Goal: Task Accomplishment & Management: Use online tool/utility

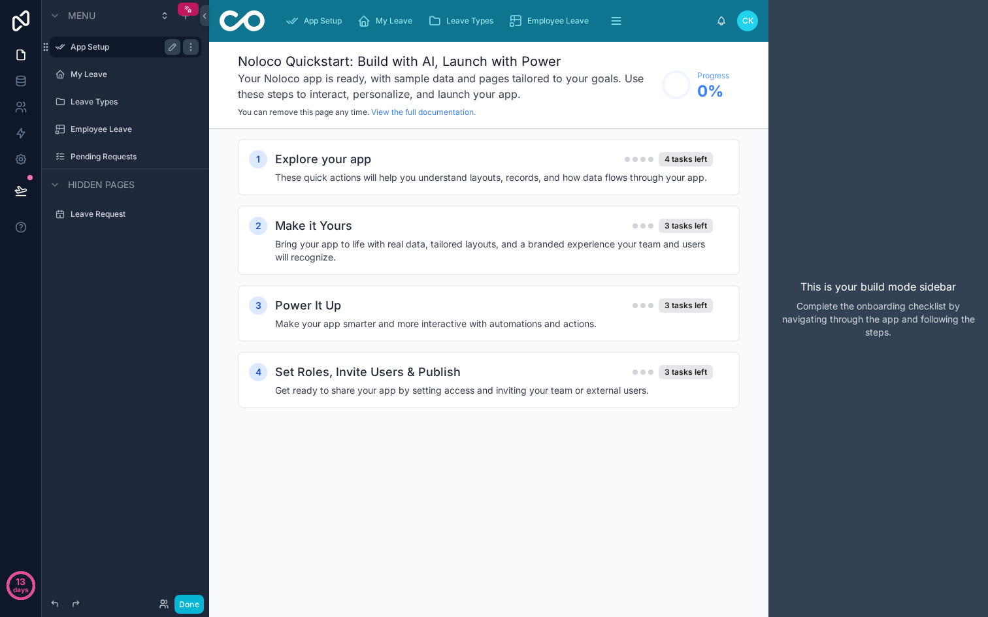
click at [108, 44] on label "App Setup" at bounding box center [123, 47] width 105 height 10
click at [97, 69] on div "My Leave" at bounding box center [126, 75] width 110 height 16
click at [106, 71] on label "My Leave" at bounding box center [123, 74] width 105 height 10
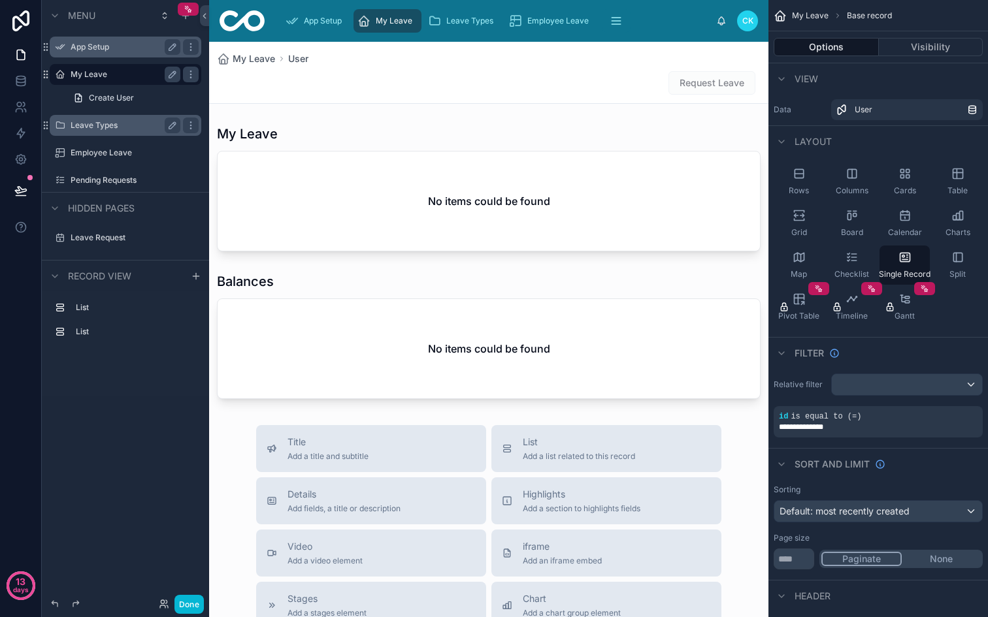
click at [95, 125] on label "Leave Types" at bounding box center [123, 125] width 105 height 10
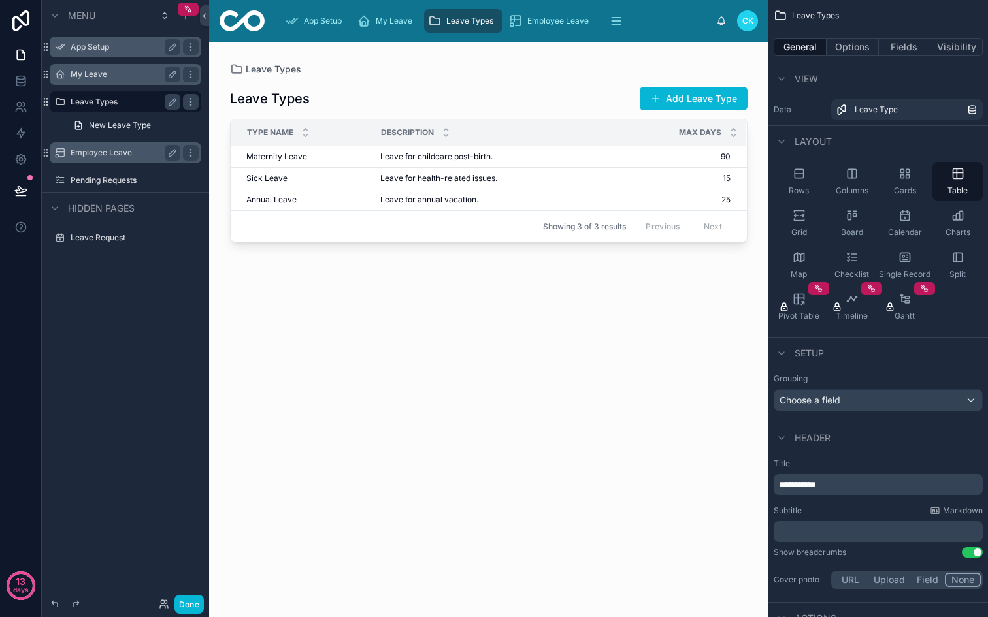
click at [94, 153] on label "Employee Leave" at bounding box center [123, 153] width 105 height 10
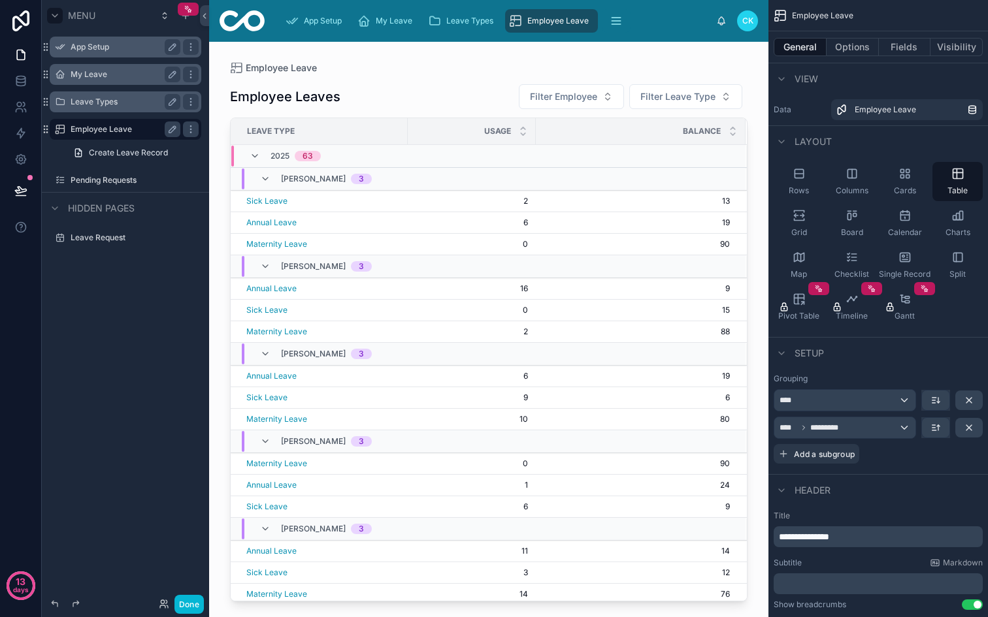
click at [56, 14] on icon "scrollable content" at bounding box center [55, 15] width 10 height 10
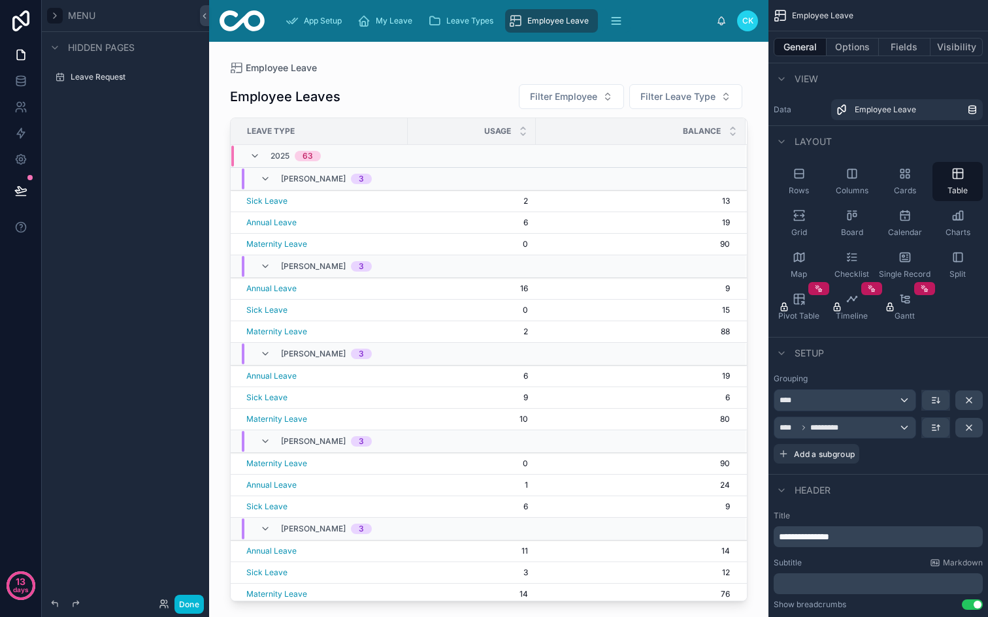
click at [56, 14] on icon "scrollable content" at bounding box center [55, 15] width 10 height 10
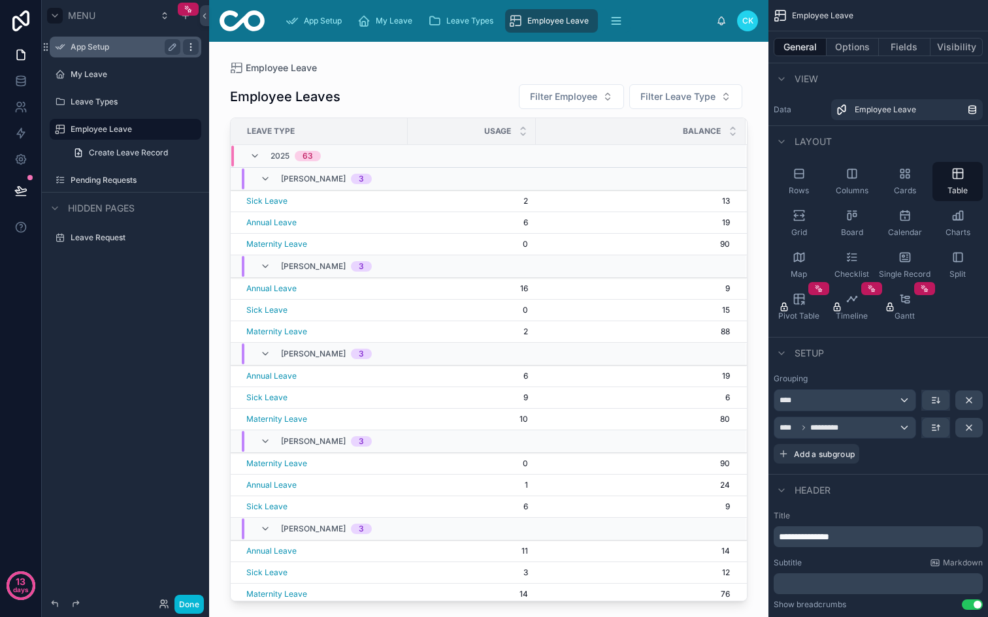
click at [195, 48] on icon "scrollable content" at bounding box center [191, 47] width 10 height 10
click at [191, 42] on icon "scrollable content" at bounding box center [191, 47] width 10 height 10
click at [243, 54] on span "Remove" at bounding box center [250, 56] width 35 height 13
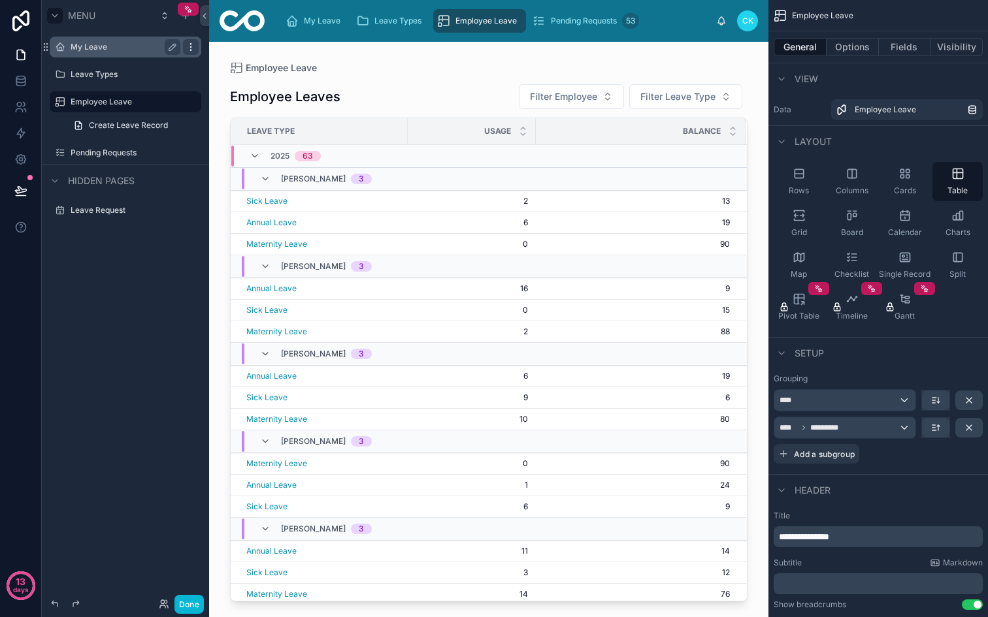
click at [189, 48] on icon "scrollable content" at bounding box center [191, 47] width 10 height 10
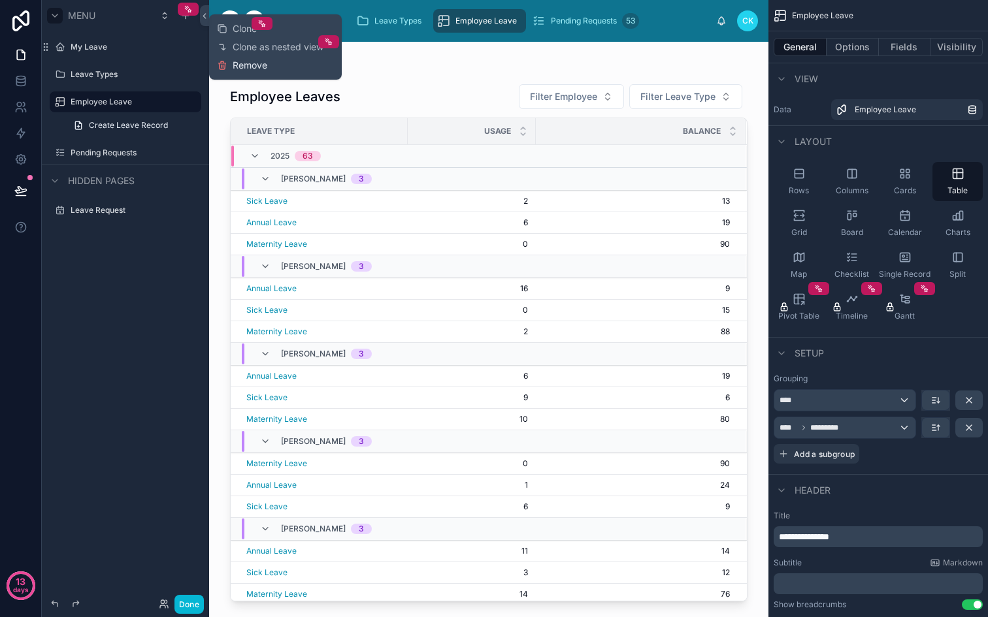
click at [241, 66] on span "Remove" at bounding box center [250, 65] width 35 height 13
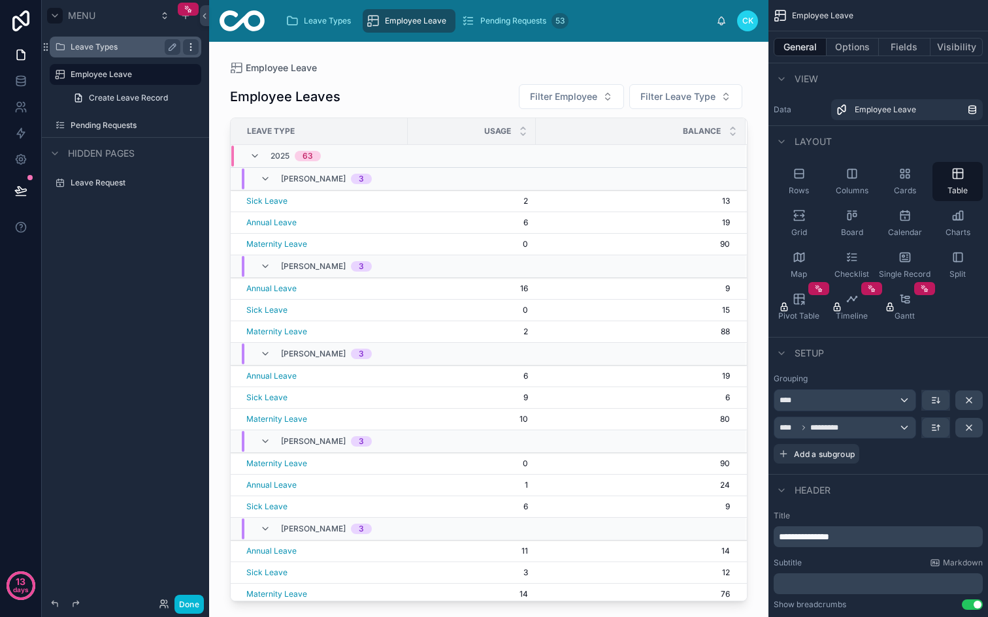
click at [188, 44] on icon "scrollable content" at bounding box center [191, 47] width 10 height 10
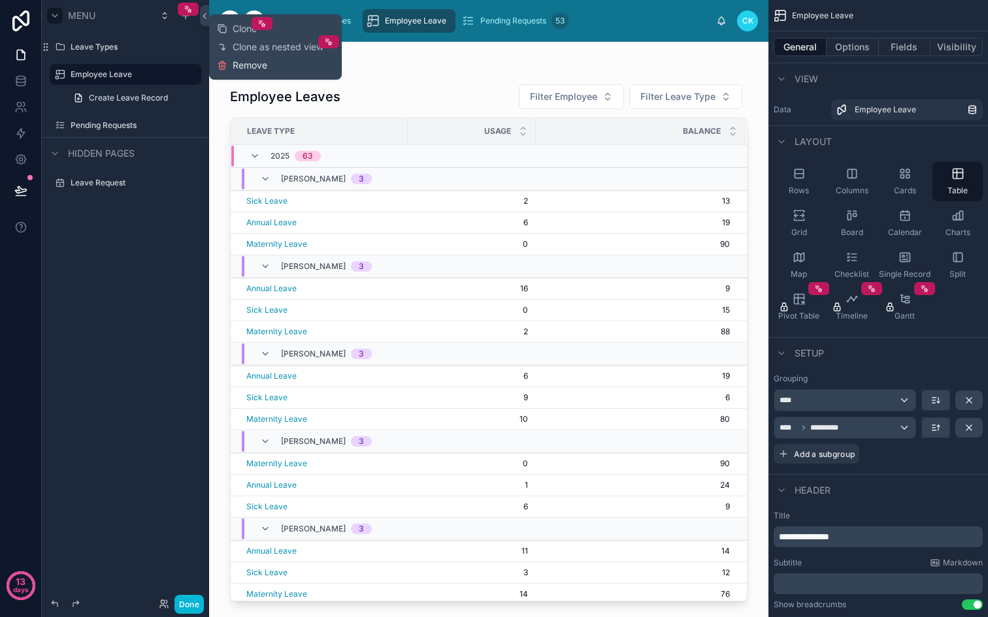
click at [245, 62] on span "Remove" at bounding box center [250, 65] width 35 height 13
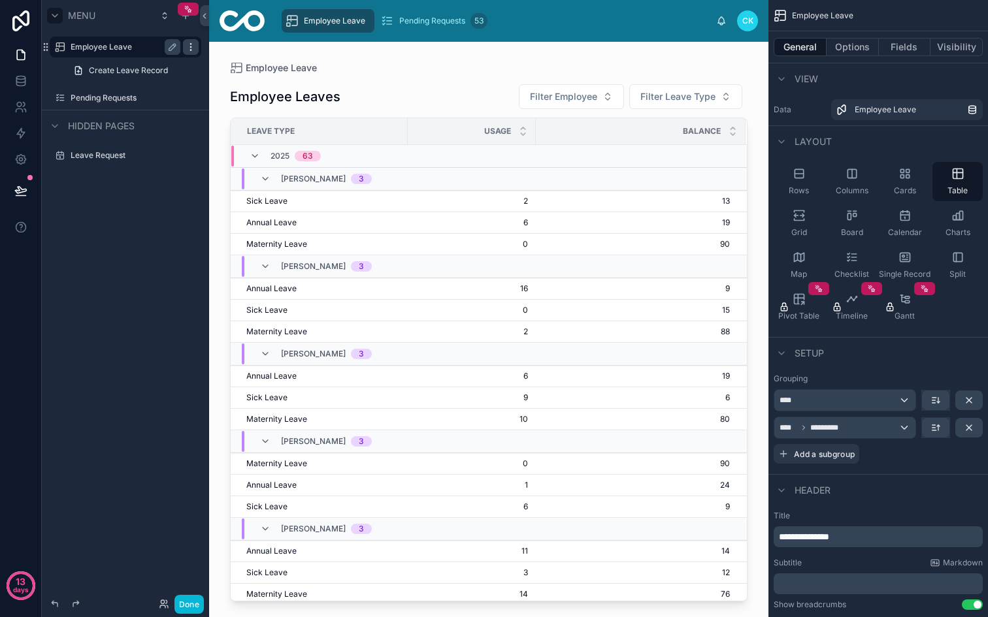
click at [188, 45] on icon "scrollable content" at bounding box center [191, 47] width 10 height 10
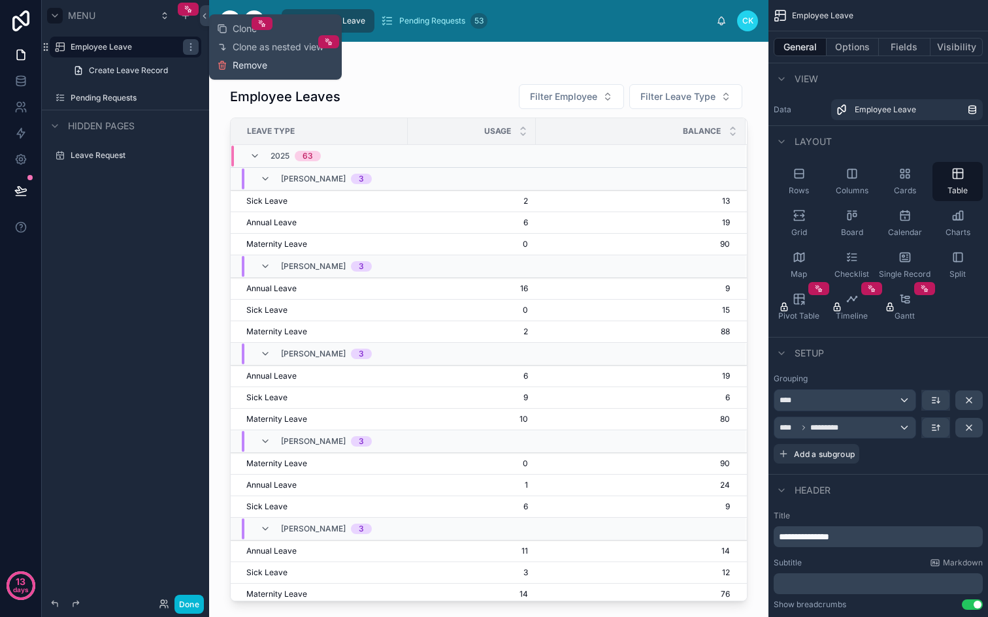
click at [246, 64] on span "Remove" at bounding box center [250, 65] width 35 height 13
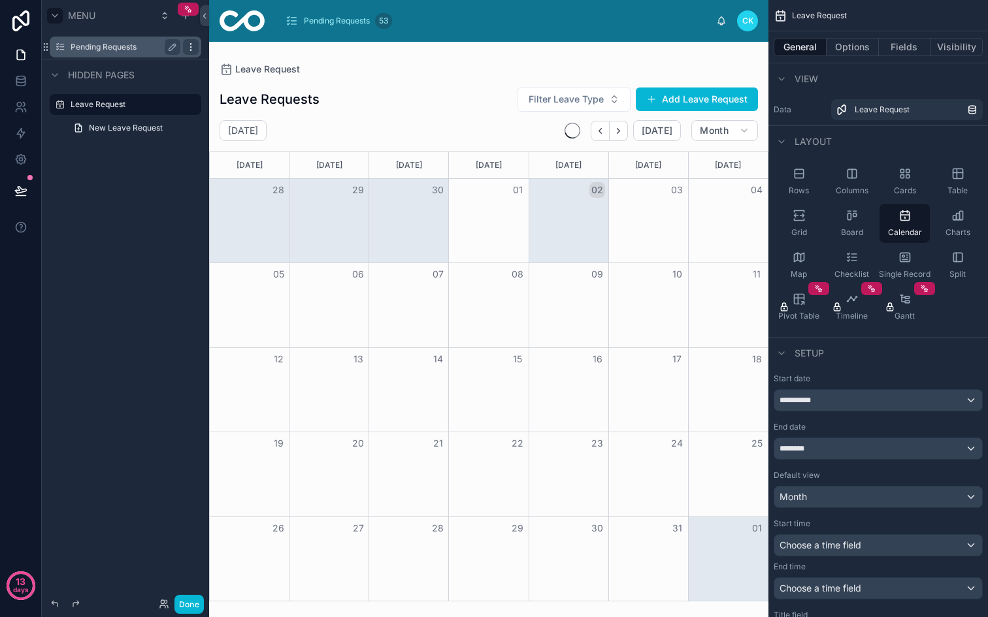
click at [190, 48] on icon "scrollable content" at bounding box center [191, 47] width 10 height 10
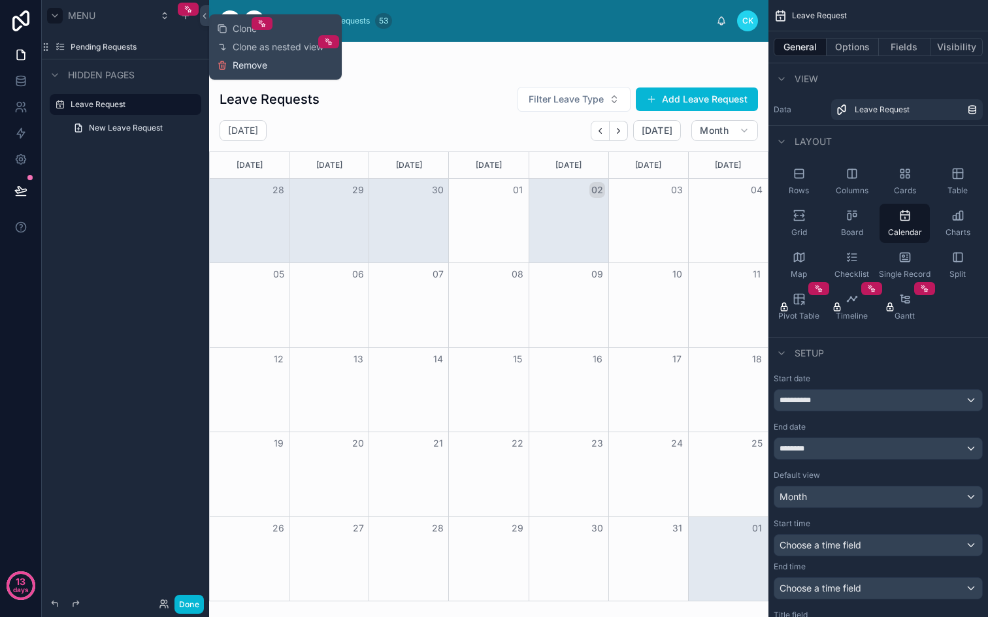
click at [250, 69] on span "Remove" at bounding box center [250, 65] width 35 height 13
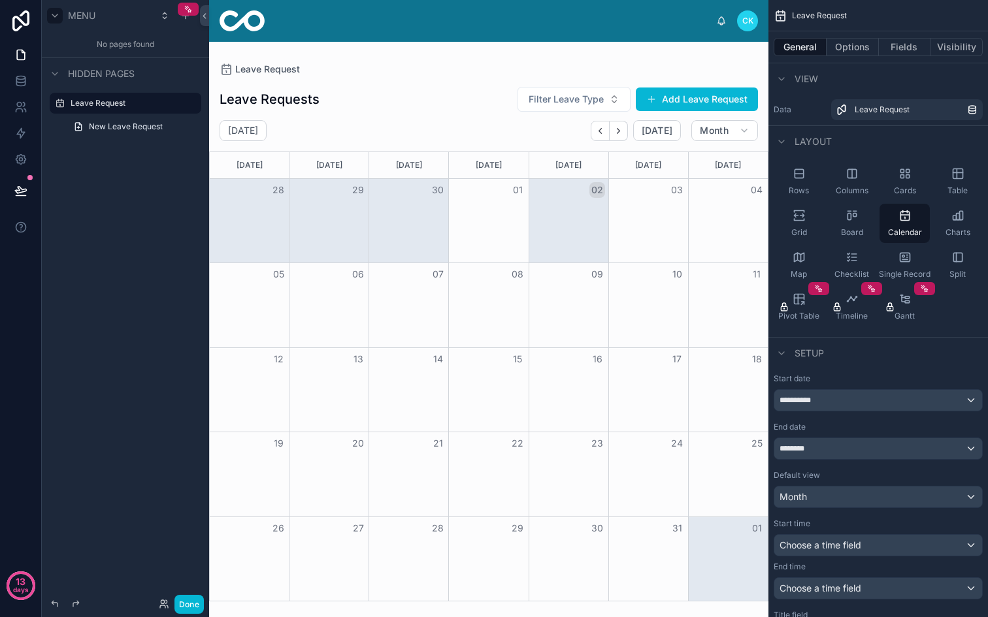
click at [174, 115] on div "New Leave Request" at bounding box center [125, 127] width 167 height 24
click at [191, 105] on icon "scrollable content" at bounding box center [191, 103] width 10 height 10
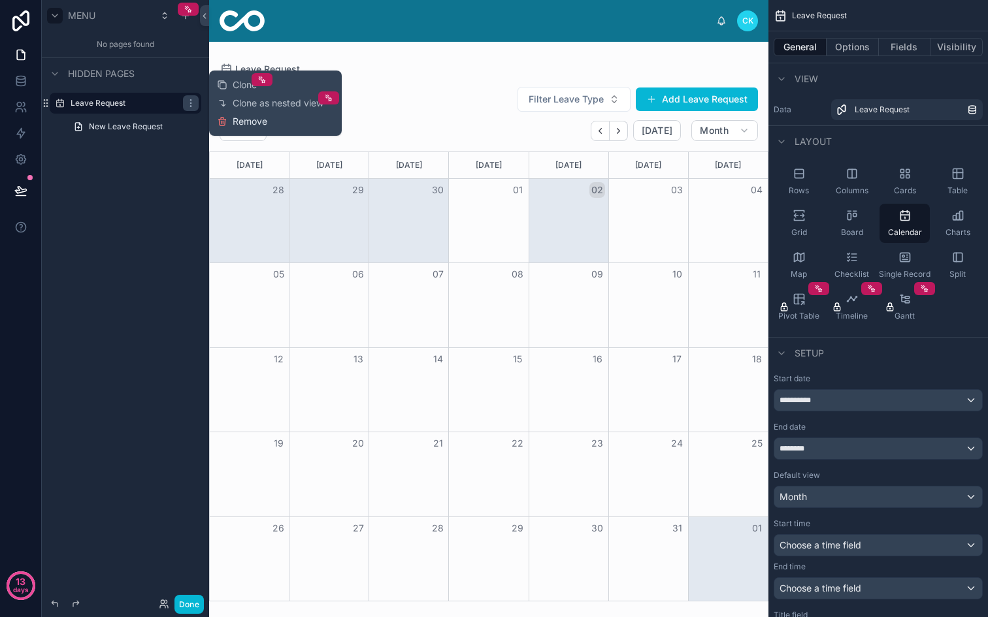
click at [251, 118] on span "Remove" at bounding box center [250, 121] width 35 height 13
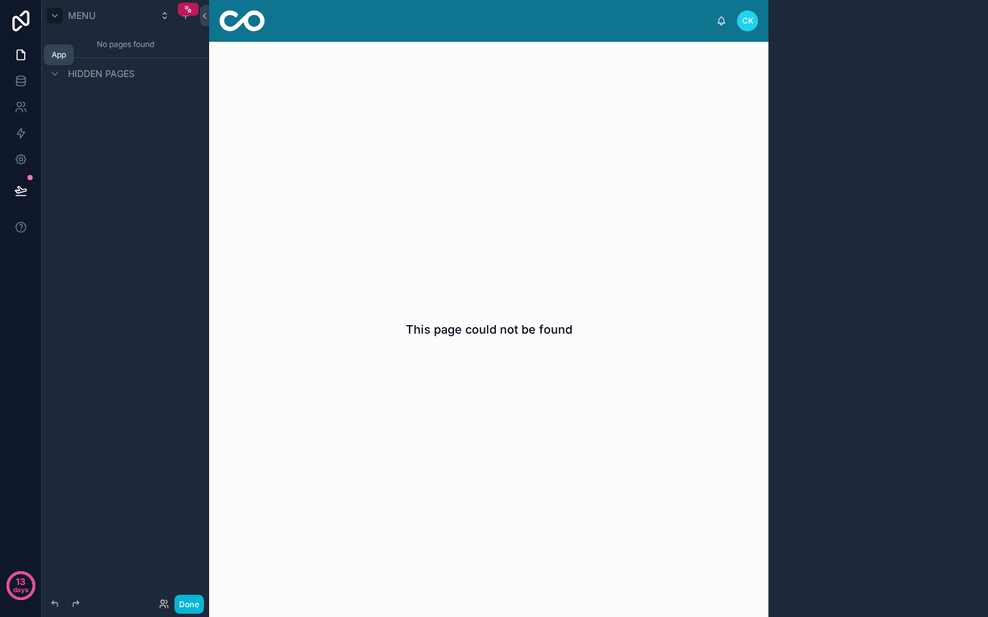
click at [18, 52] on icon at bounding box center [20, 54] width 13 height 13
click at [75, 15] on span "Menu" at bounding box center [81, 15] width 27 height 13
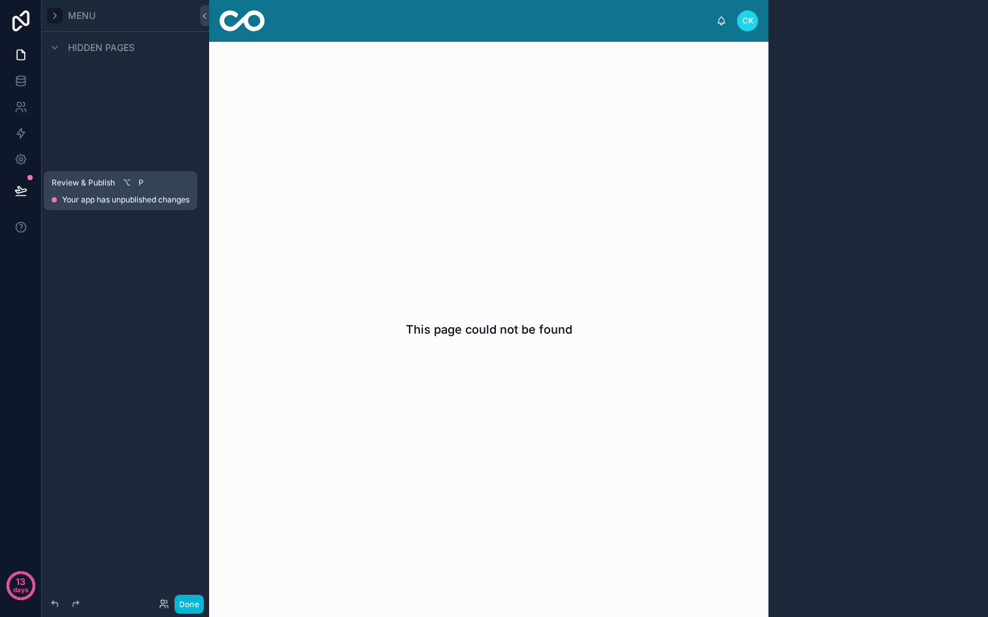
click at [25, 187] on icon at bounding box center [20, 190] width 13 height 13
click at [23, 159] on icon at bounding box center [20, 159] width 13 height 13
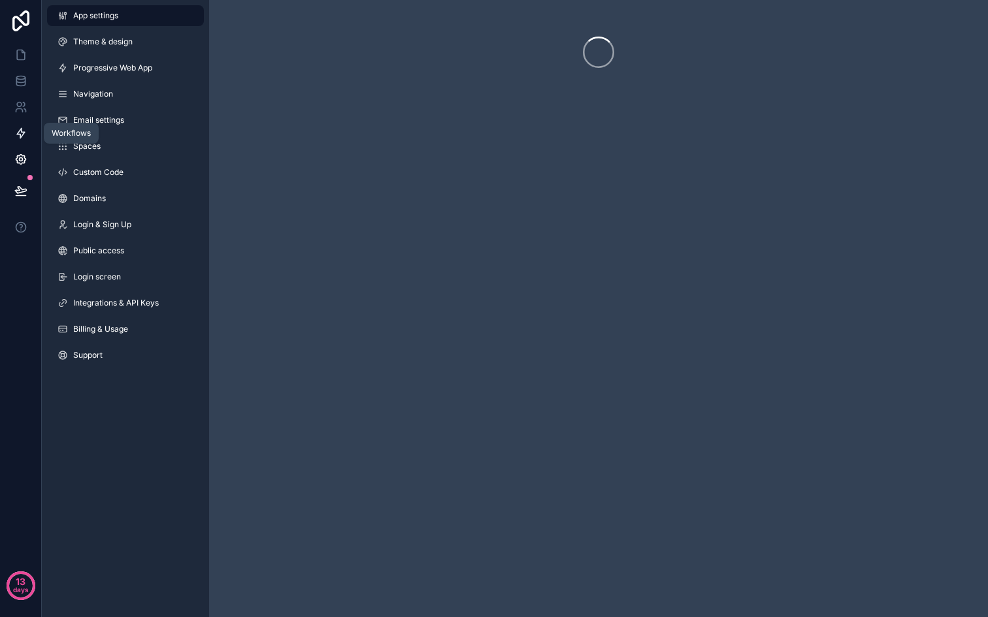
click at [19, 129] on icon at bounding box center [20, 133] width 13 height 13
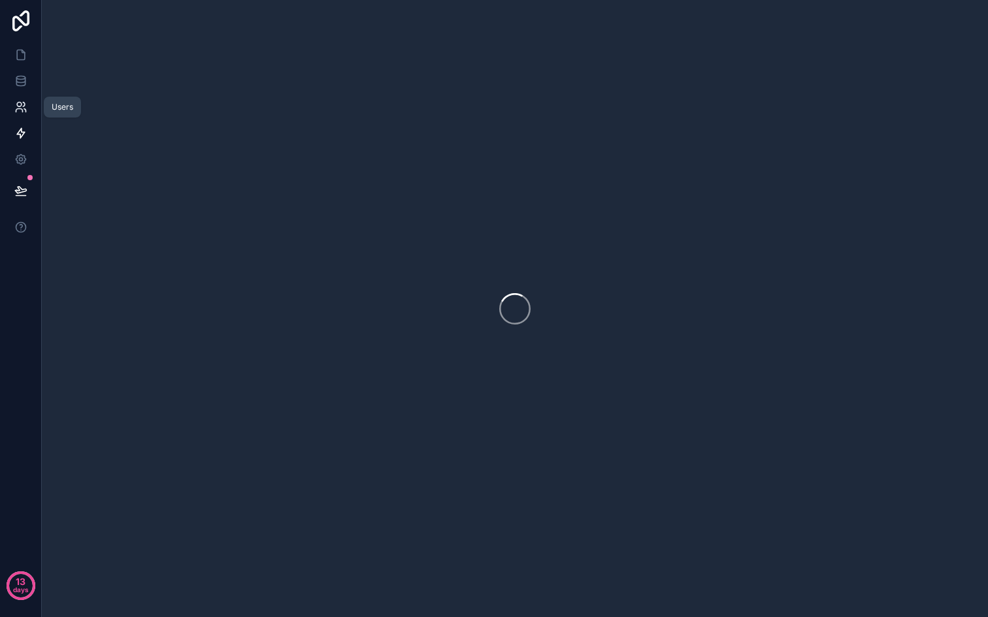
click at [18, 103] on icon at bounding box center [20, 107] width 13 height 13
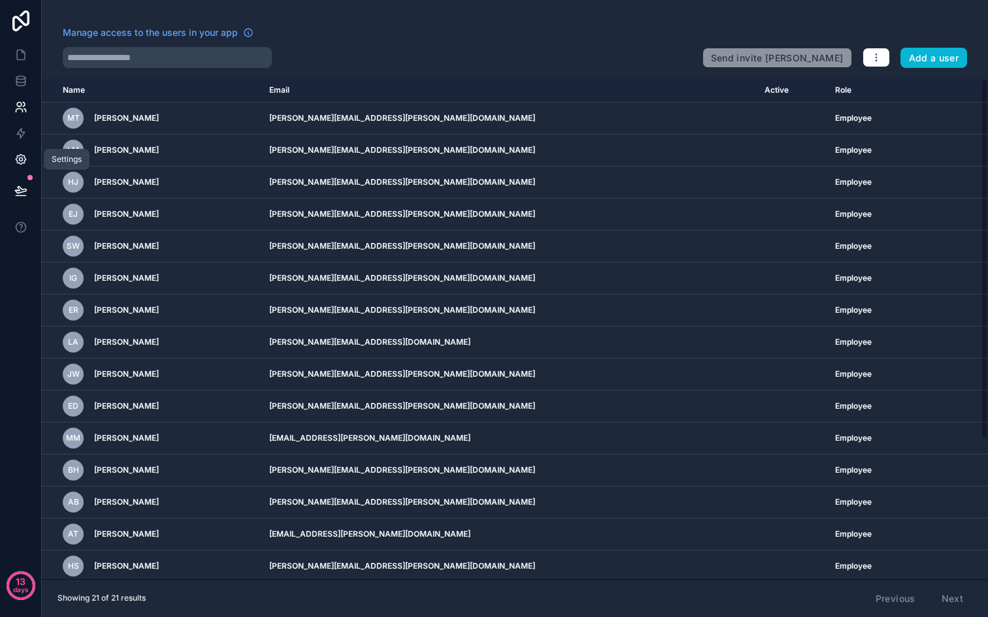
click at [14, 155] on icon at bounding box center [20, 159] width 13 height 13
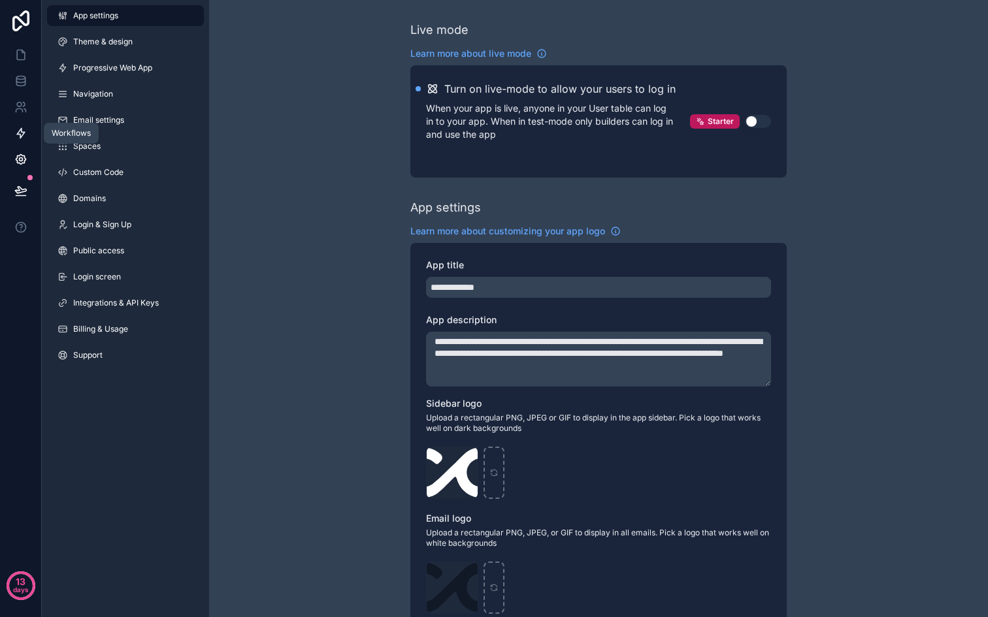
click at [22, 121] on link at bounding box center [20, 133] width 41 height 26
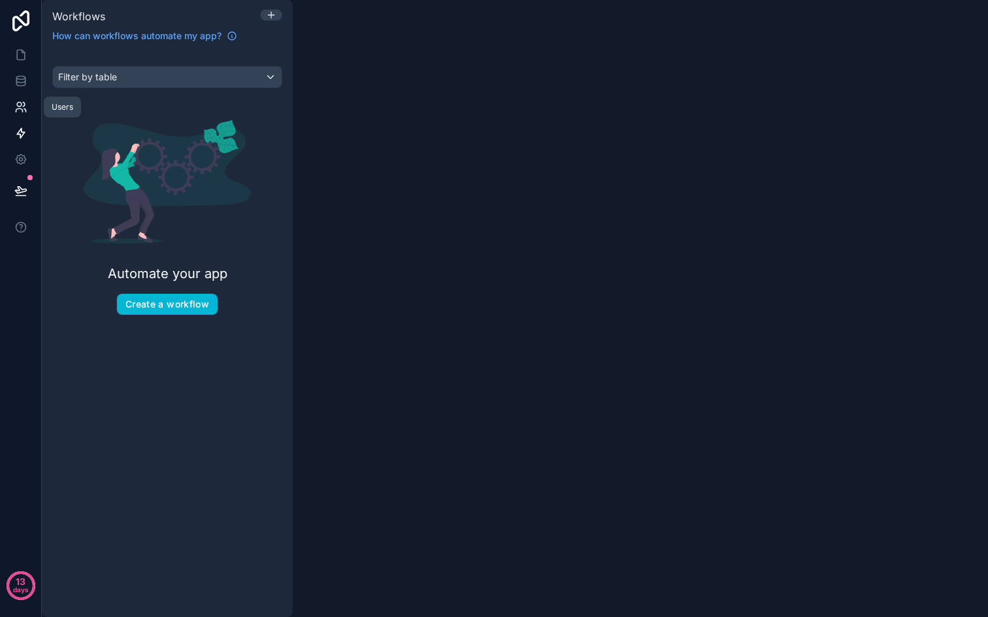
click at [20, 97] on link at bounding box center [20, 107] width 41 height 26
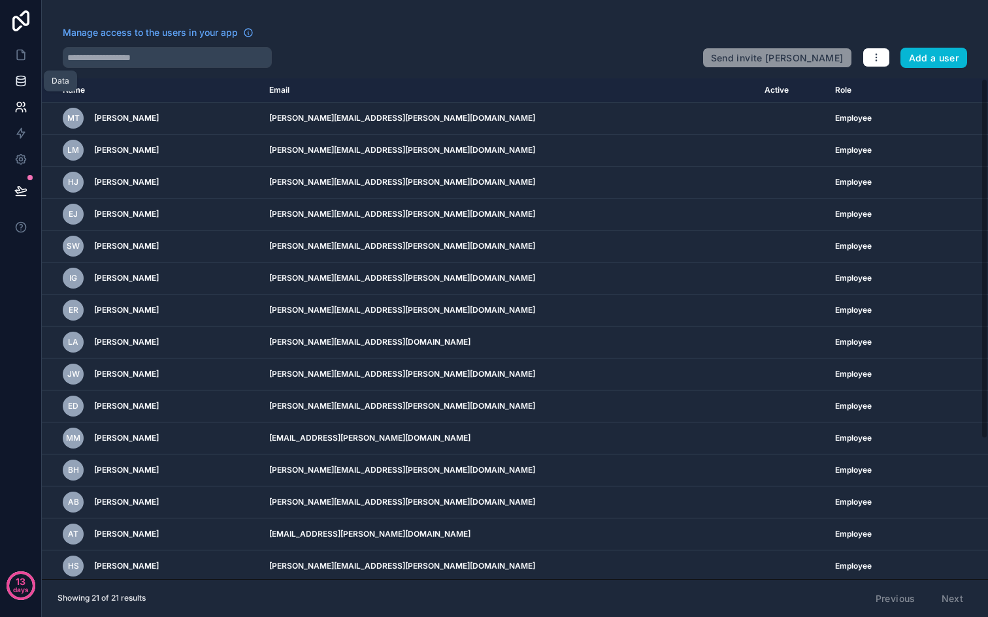
click at [22, 76] on icon at bounding box center [20, 77] width 8 height 3
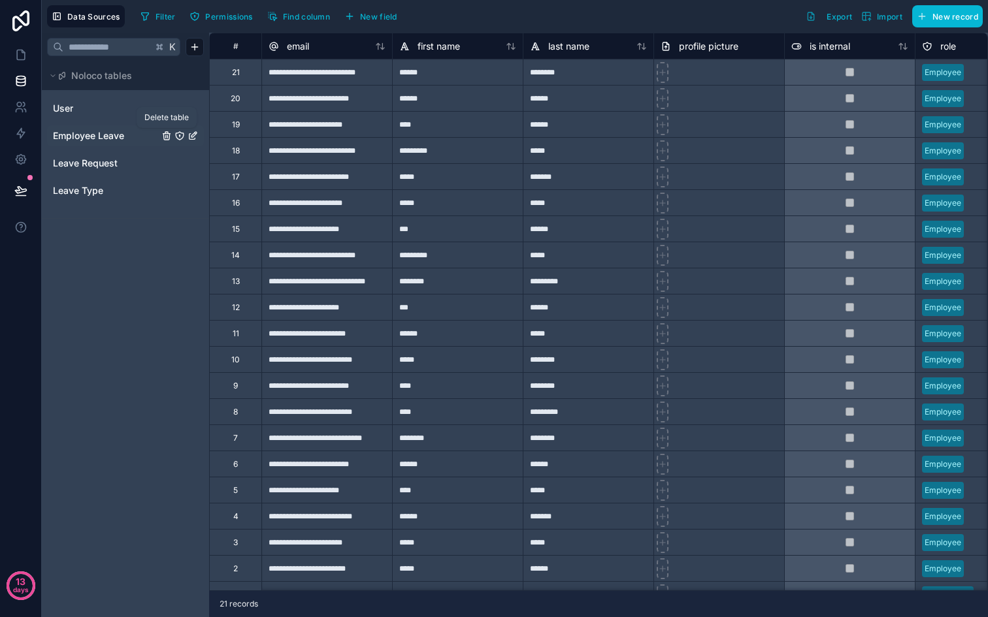
click at [168, 138] on icon "Employee Leave" at bounding box center [166, 136] width 10 height 10
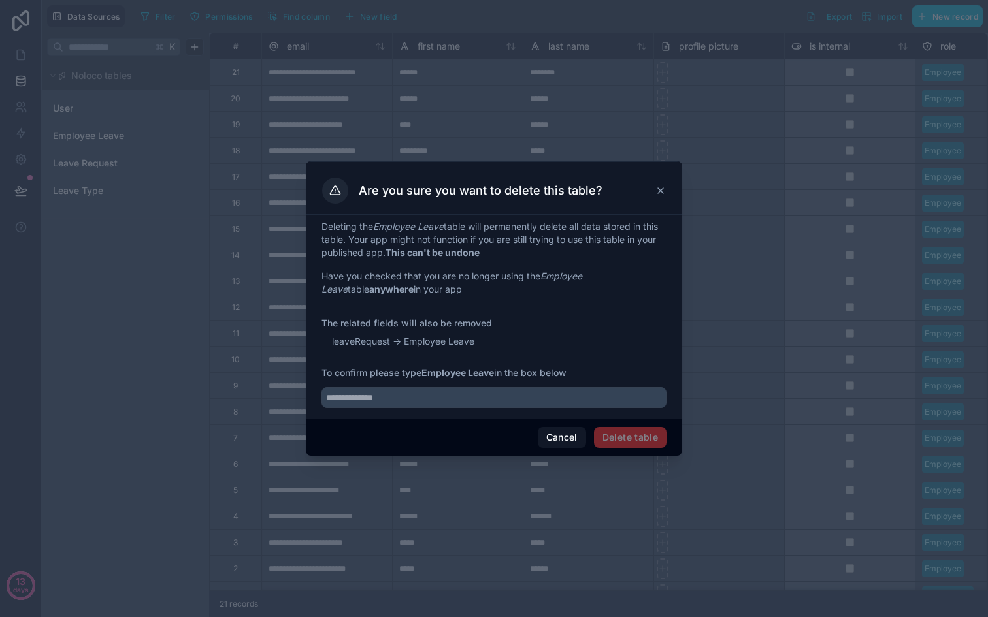
click at [640, 438] on span "Delete table" at bounding box center [630, 437] width 73 height 21
click at [584, 397] on input "text" at bounding box center [493, 397] width 345 height 21
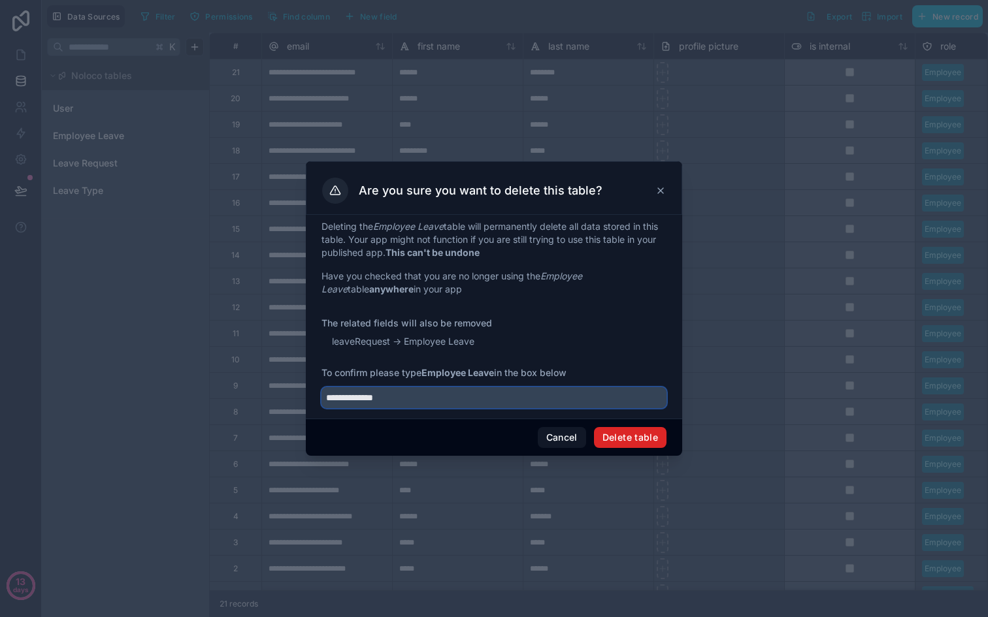
type input "**********"
click at [636, 438] on button "Delete table" at bounding box center [630, 437] width 73 height 21
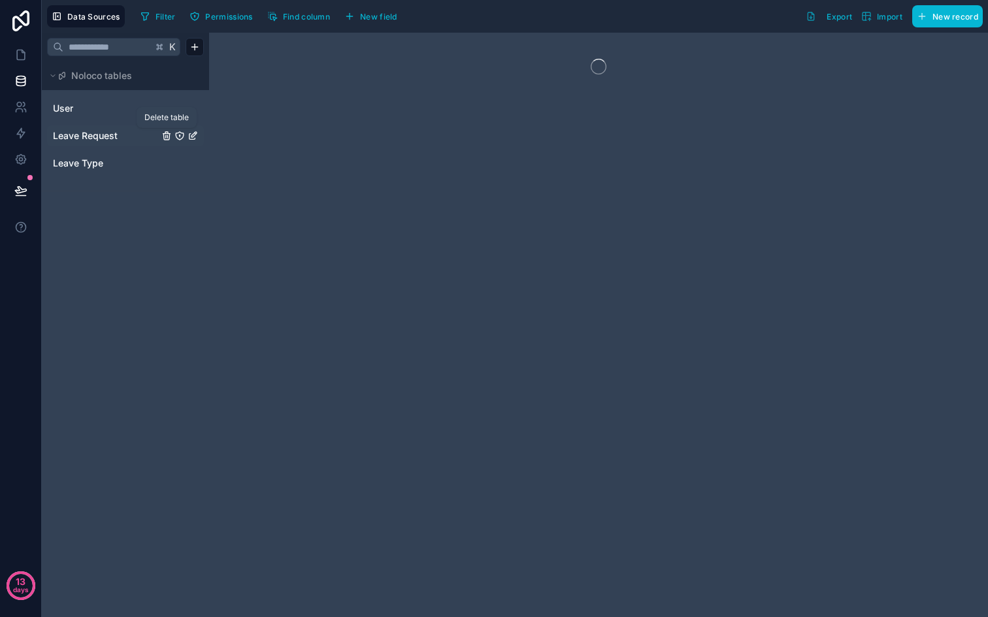
click at [167, 136] on icon "Leave Request" at bounding box center [166, 136] width 10 height 10
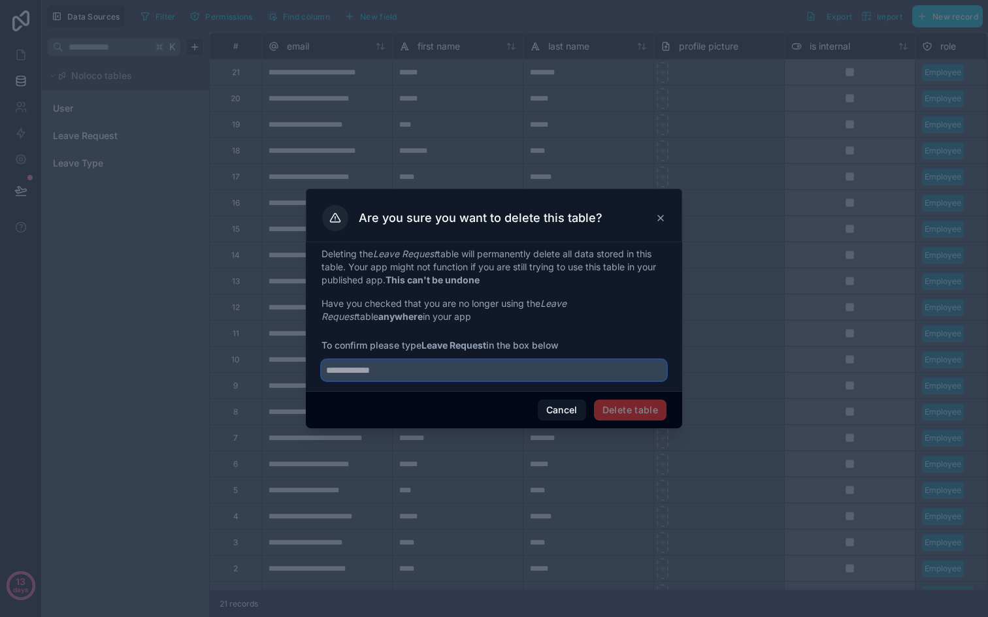
click at [437, 372] on input "text" at bounding box center [493, 370] width 345 height 21
type input "**********"
click at [643, 397] on div "Cancel Delete table" at bounding box center [494, 409] width 376 height 37
click at [643, 405] on button "Delete table" at bounding box center [630, 410] width 73 height 21
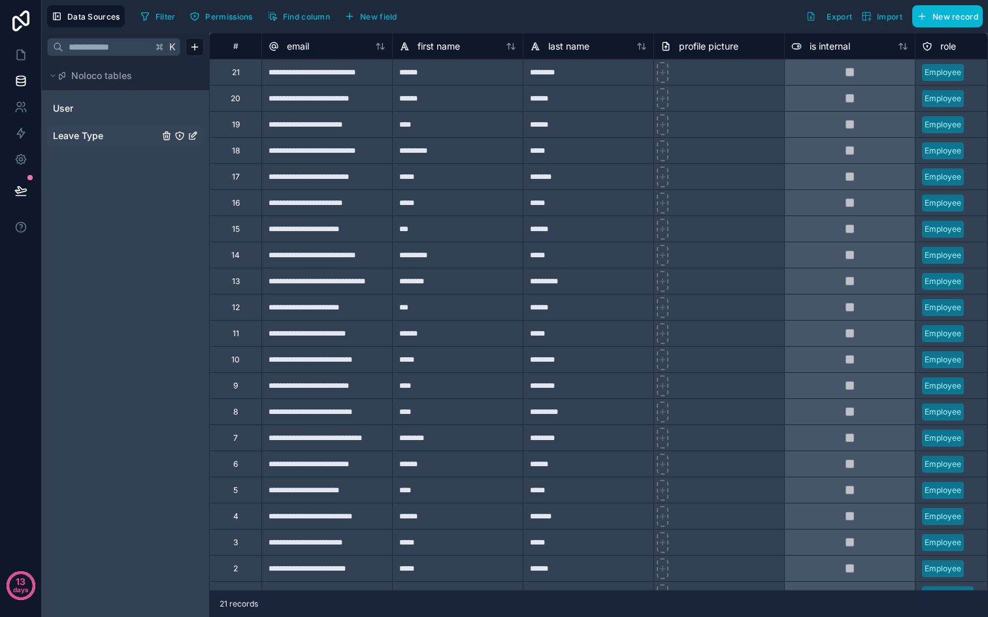
click at [131, 134] on link "Leave Type" at bounding box center [106, 135] width 106 height 13
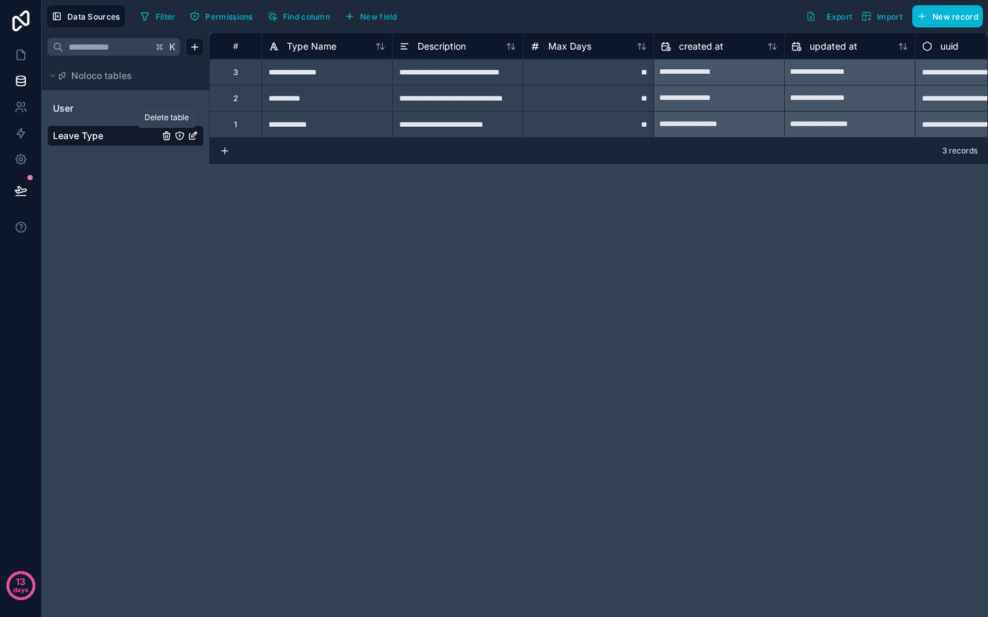
click at [166, 137] on icon "Leave Type" at bounding box center [166, 136] width 10 height 10
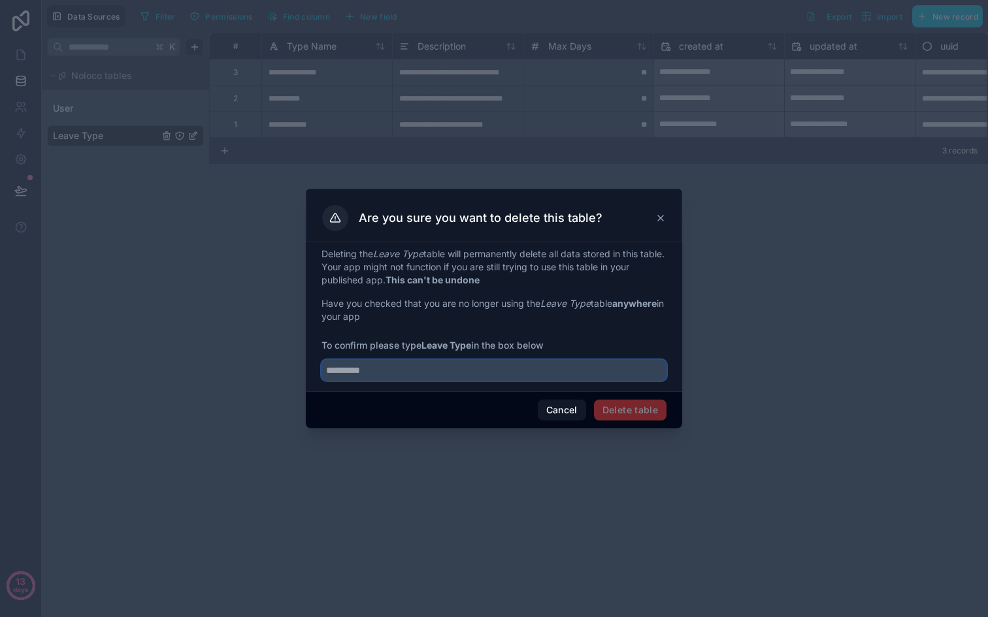
click at [561, 365] on input "text" at bounding box center [493, 370] width 345 height 21
type input "**********"
click at [645, 418] on button "Delete table" at bounding box center [630, 410] width 73 height 21
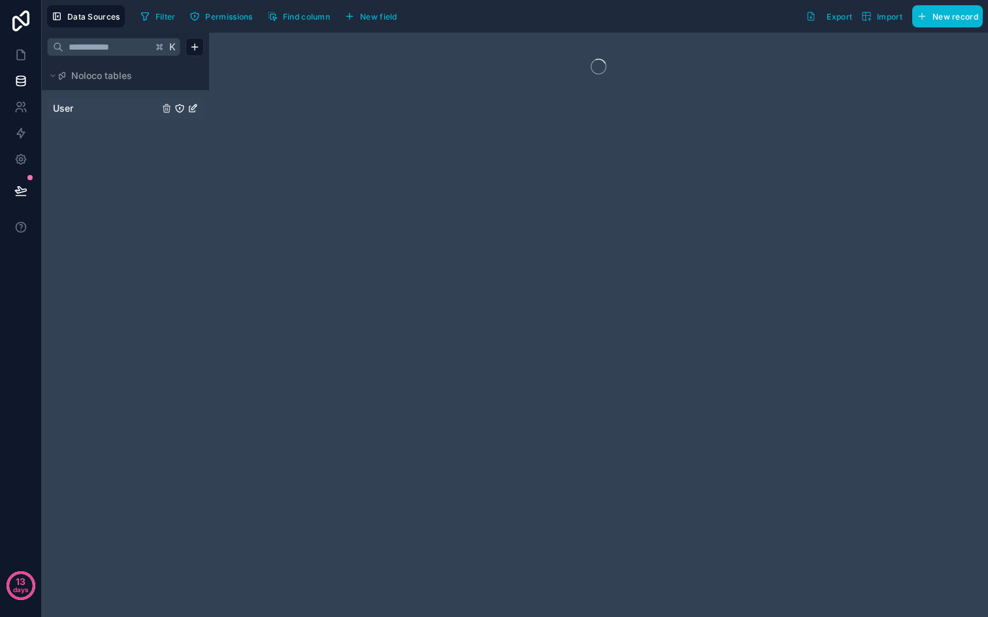
click at [68, 112] on span "User" at bounding box center [63, 108] width 20 height 13
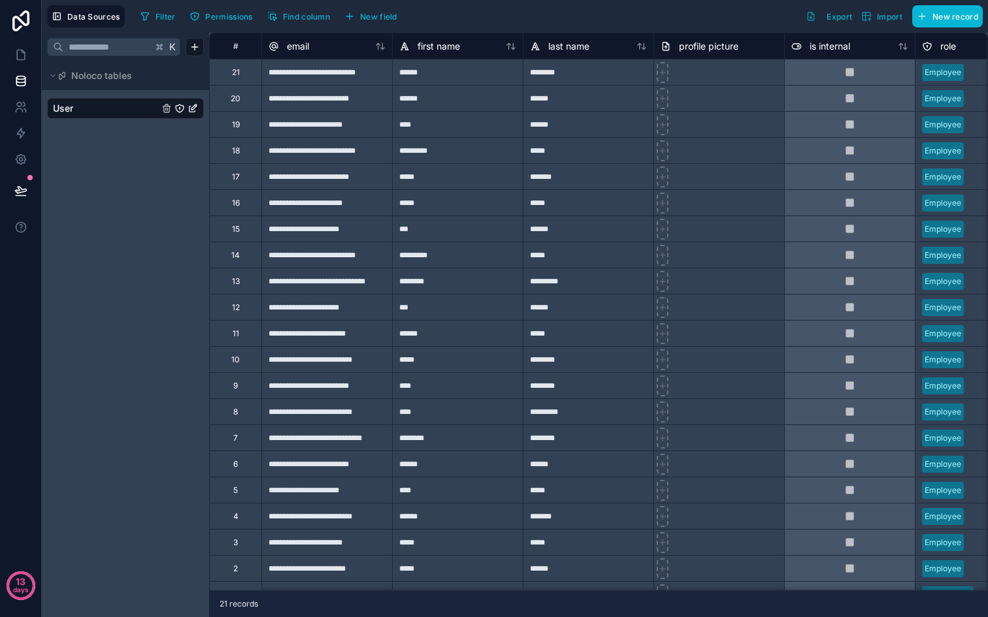
click at [161, 110] on div "User" at bounding box center [125, 108] width 157 height 21
click at [162, 155] on div "K Noloco tables User" at bounding box center [125, 325] width 167 height 585
click at [176, 161] on div "K Noloco tables User" at bounding box center [125, 325] width 167 height 585
click at [16, 162] on icon at bounding box center [21, 160] width 10 height 10
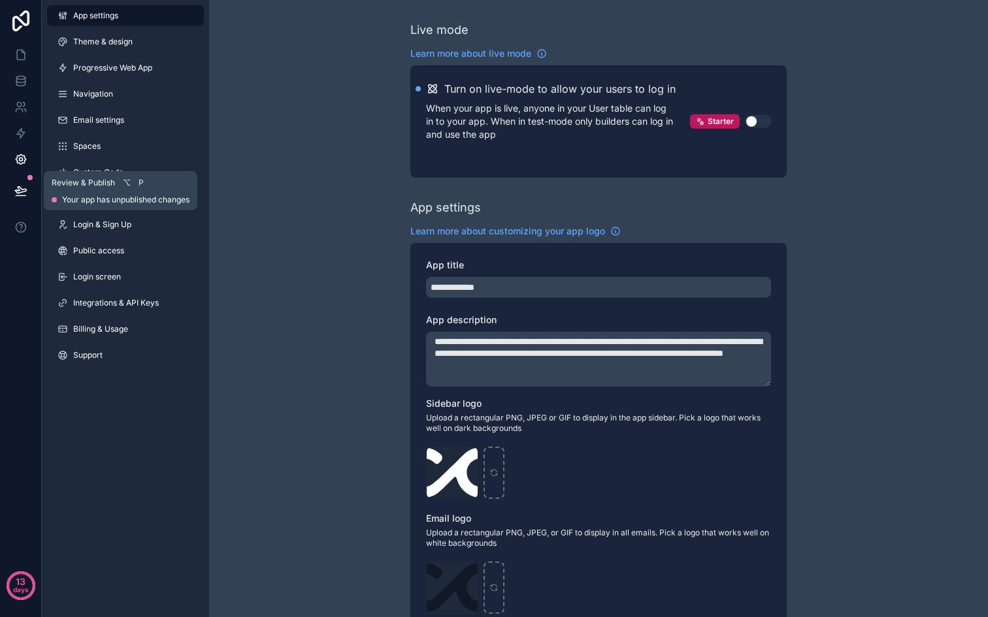
click at [20, 189] on icon at bounding box center [20, 190] width 13 height 13
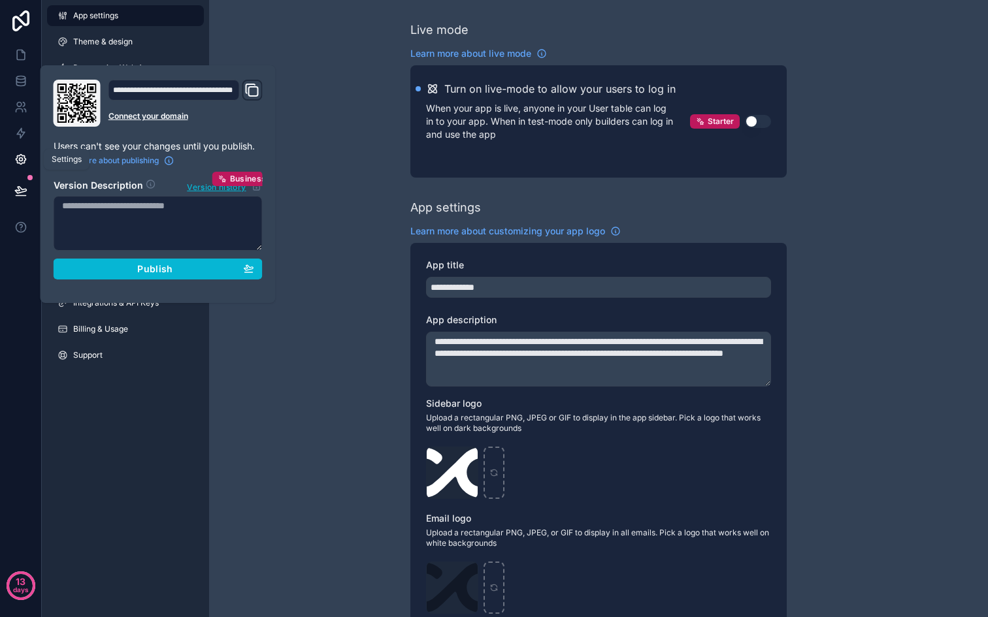
click at [31, 163] on link at bounding box center [20, 159] width 41 height 26
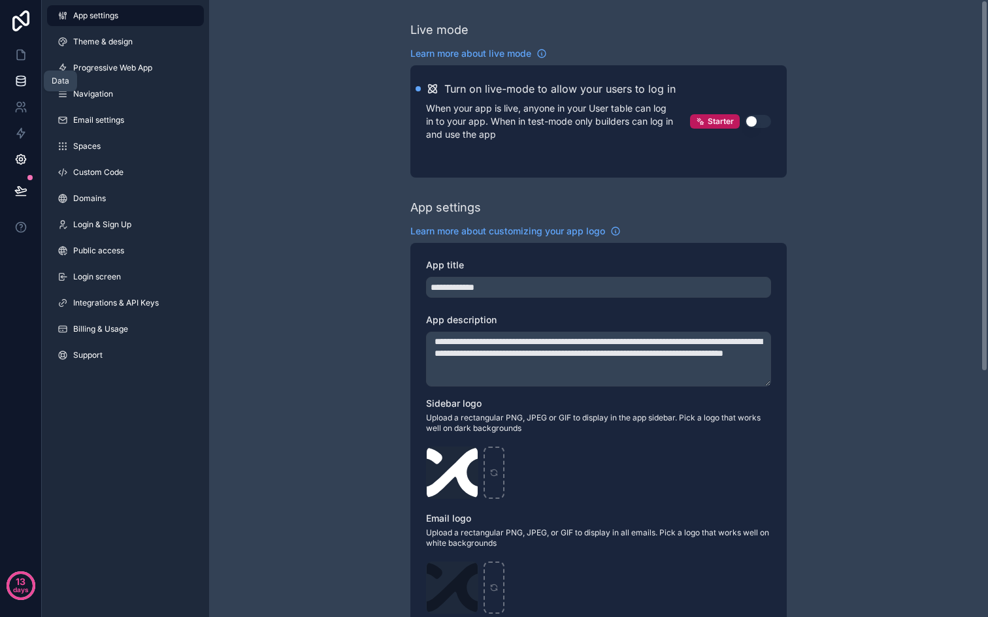
click at [20, 78] on icon at bounding box center [20, 80] width 13 height 13
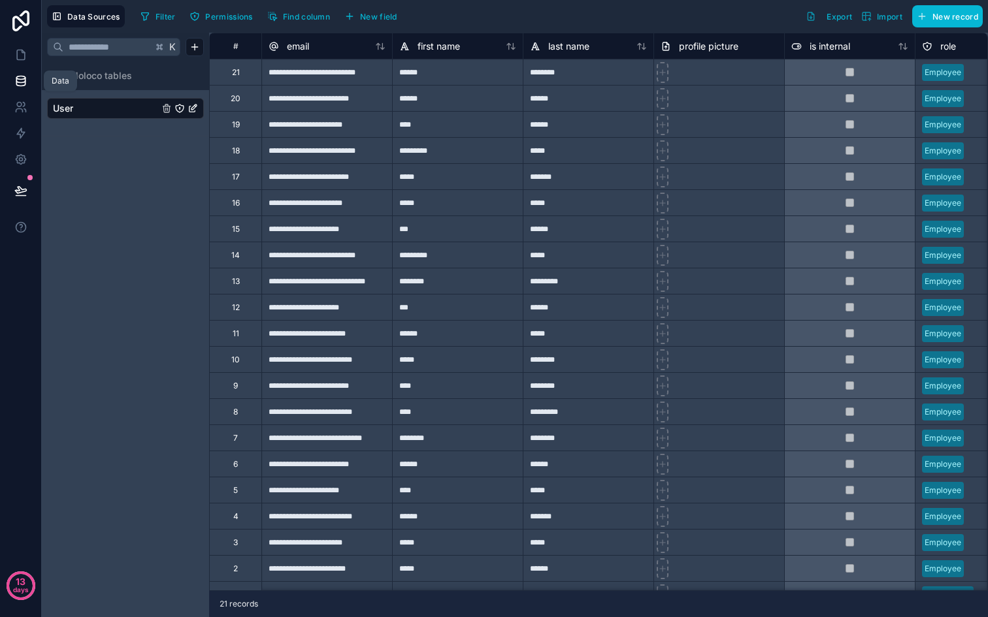
click at [13, 80] on link at bounding box center [20, 81] width 41 height 26
click at [29, 79] on link at bounding box center [20, 81] width 41 height 26
click at [22, 52] on icon at bounding box center [23, 51] width 3 height 3
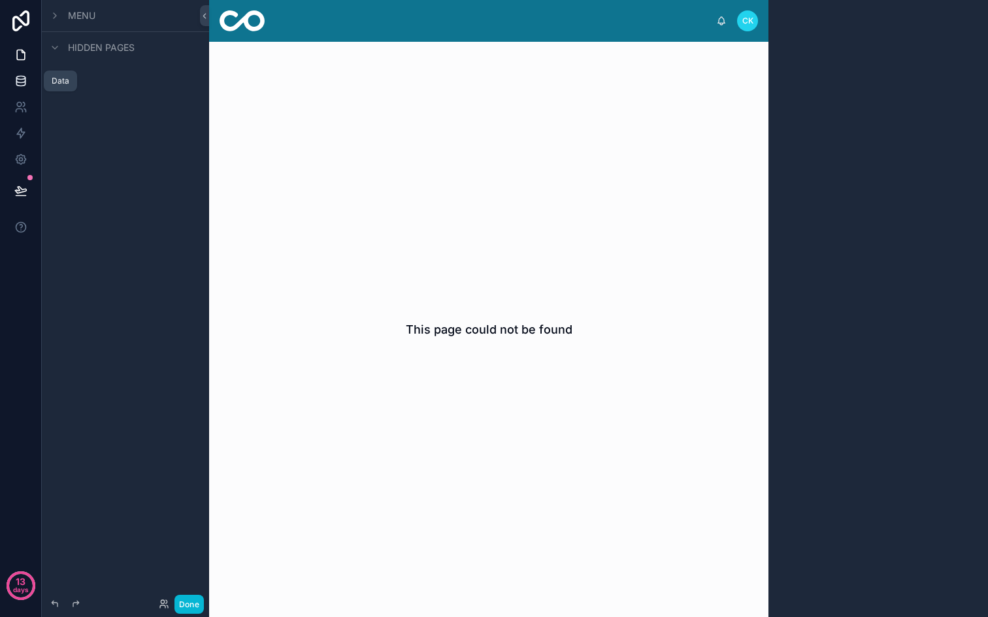
click at [22, 81] on icon at bounding box center [20, 80] width 13 height 13
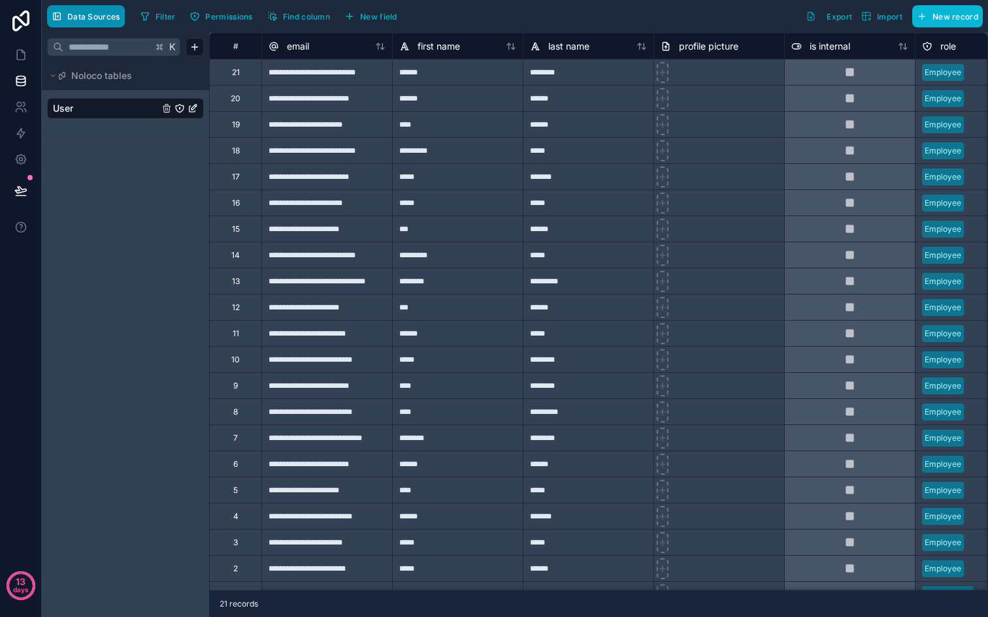
click at [73, 12] on span "Data Sources" at bounding box center [93, 17] width 53 height 10
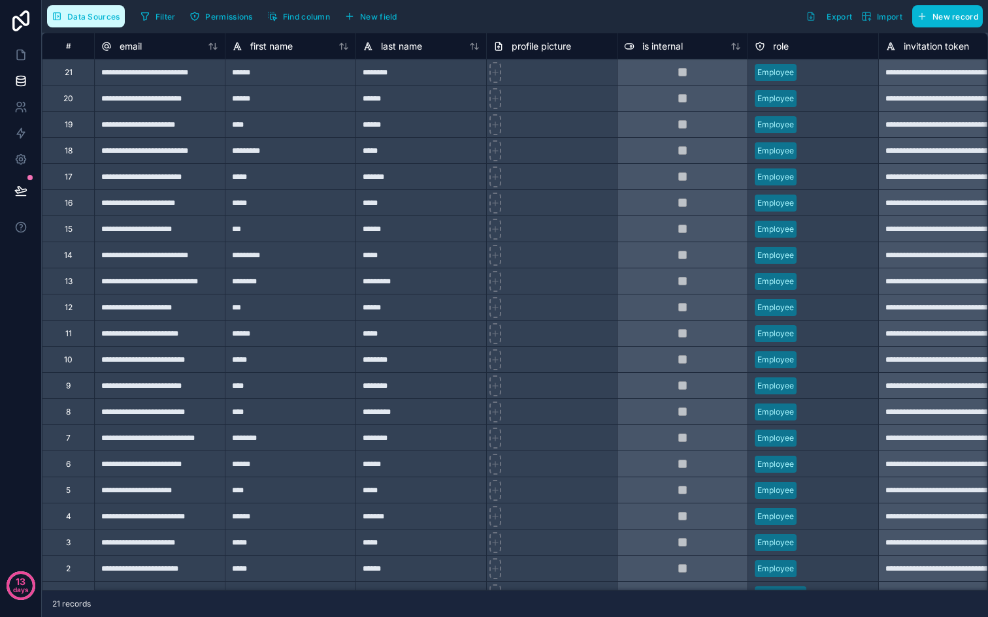
click at [94, 17] on span "Data Sources" at bounding box center [93, 17] width 53 height 10
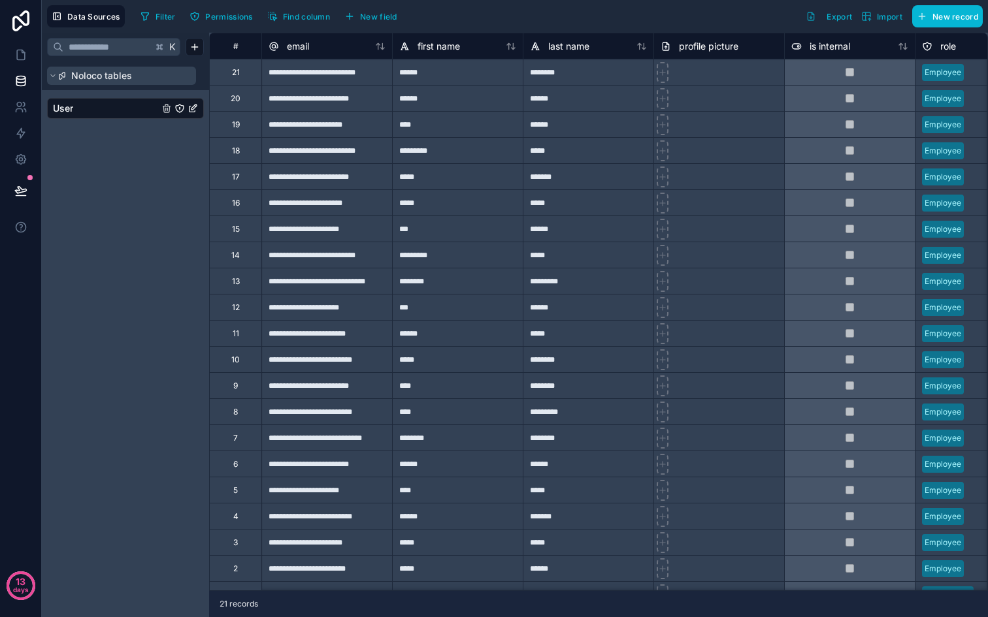
click at [50, 74] on icon at bounding box center [53, 76] width 8 height 8
click at [51, 74] on icon at bounding box center [53, 76] width 8 height 8
click at [20, 84] on icon at bounding box center [20, 80] width 13 height 13
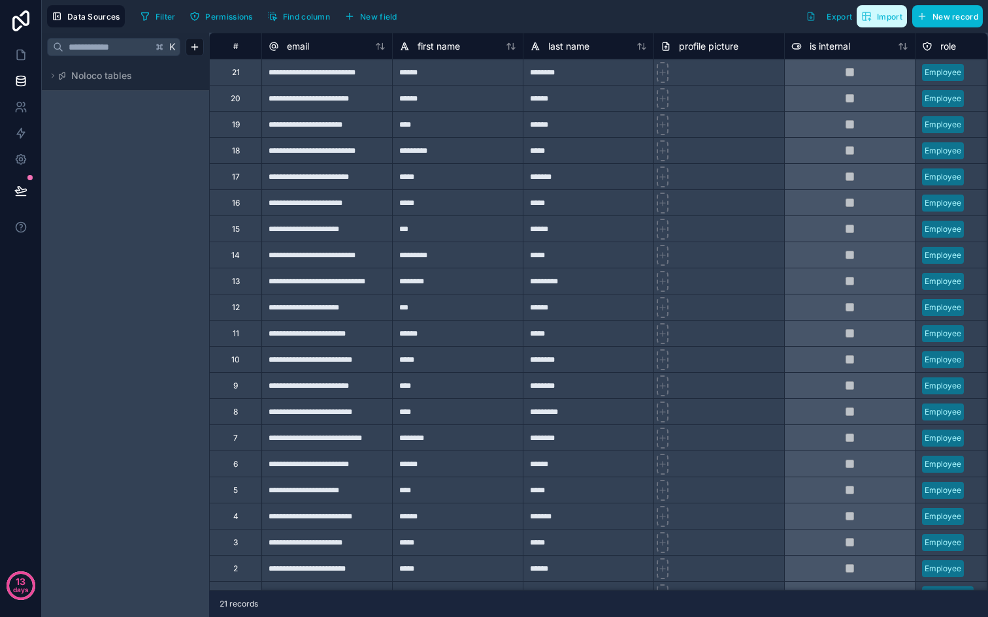
click at [879, 18] on span "Import" at bounding box center [889, 17] width 25 height 10
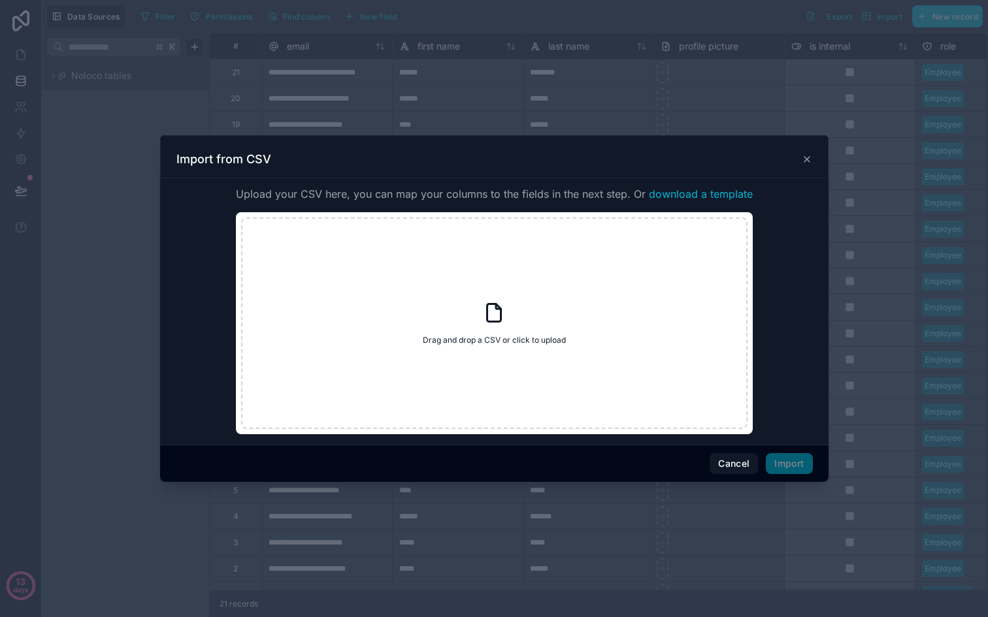
click at [807, 160] on icon at bounding box center [806, 159] width 5 height 5
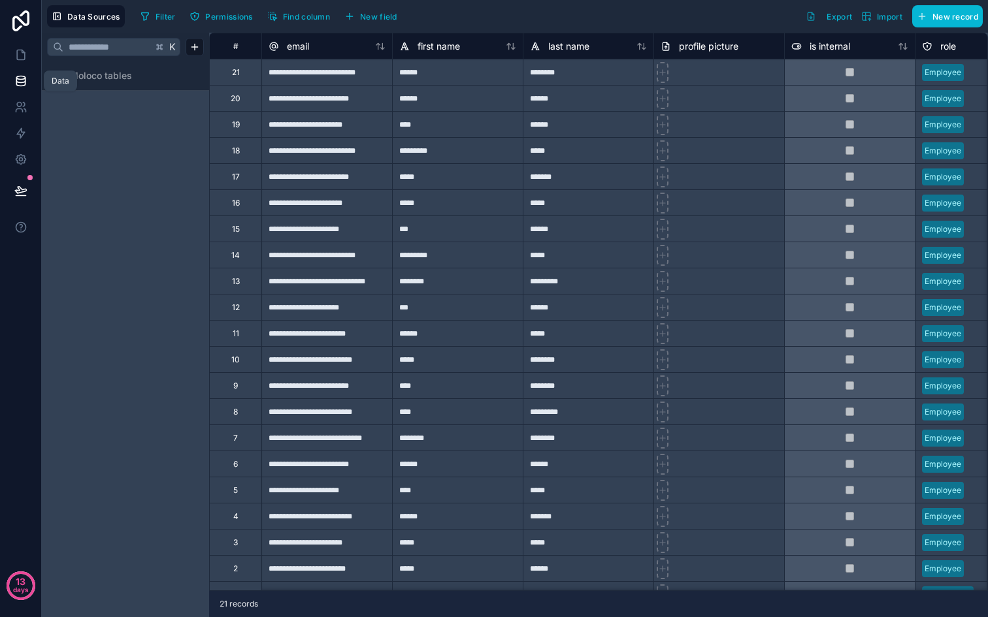
click at [18, 81] on icon at bounding box center [20, 80] width 13 height 13
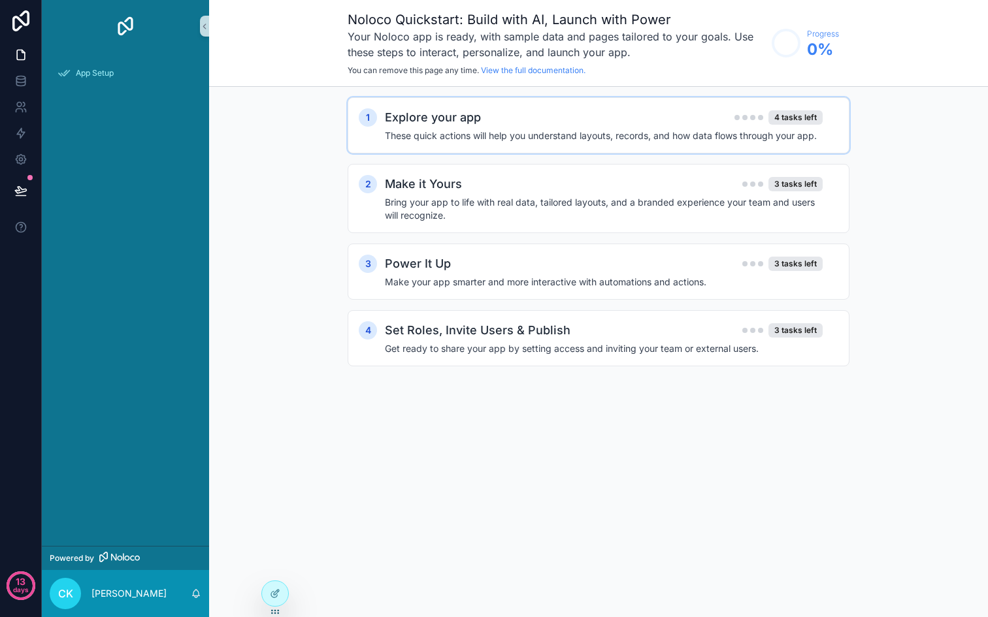
click at [528, 136] on h4 "These quick actions will help you understand layouts, records, and how data flo…" at bounding box center [604, 135] width 438 height 13
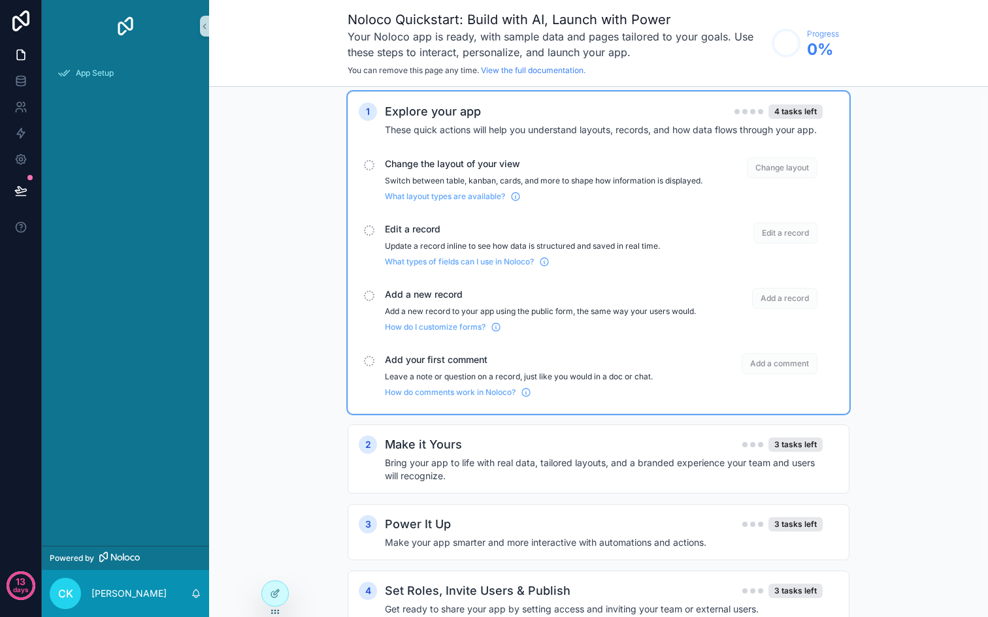
scroll to position [7, 0]
click at [787, 167] on span "Change layout" at bounding box center [782, 166] width 71 height 21
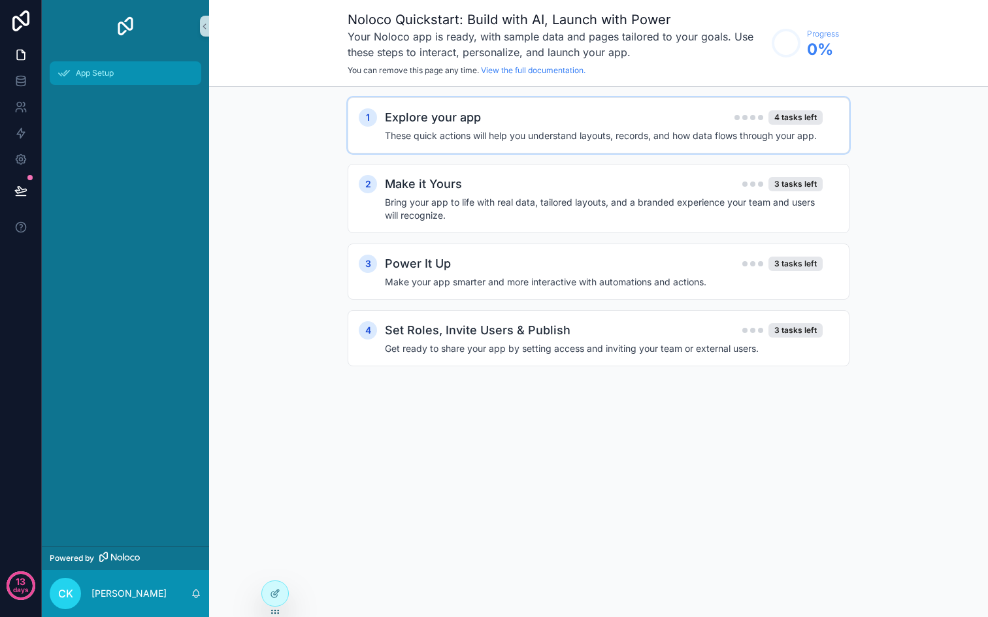
click at [80, 76] on span "App Setup" at bounding box center [95, 73] width 38 height 10
click at [202, 24] on icon "scrollable content" at bounding box center [204, 27] width 9 height 10
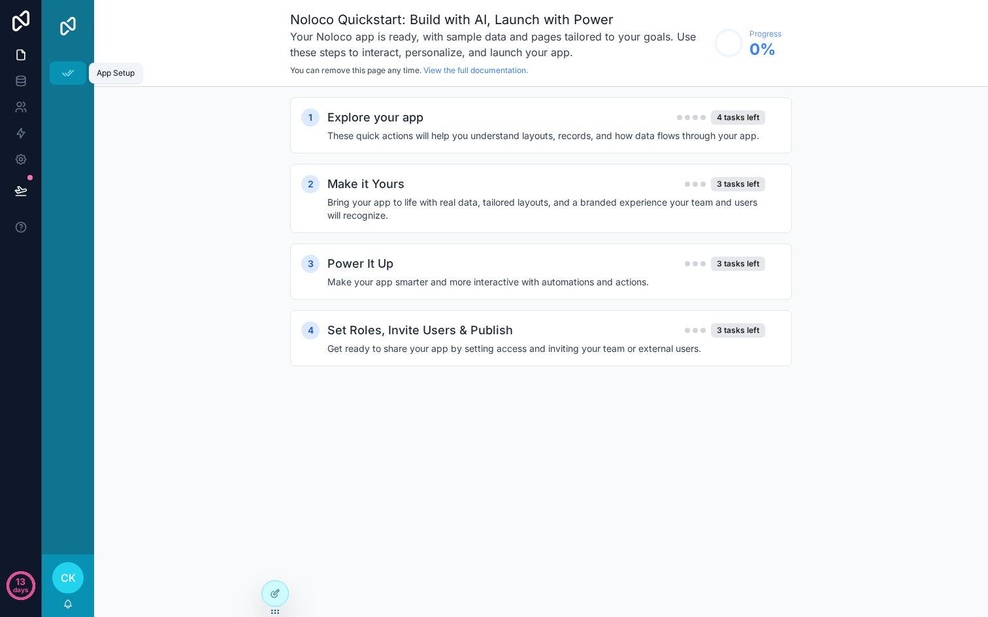
click at [62, 71] on icon "scrollable content" at bounding box center [67, 73] width 13 height 13
click at [281, 596] on div at bounding box center [275, 593] width 26 height 25
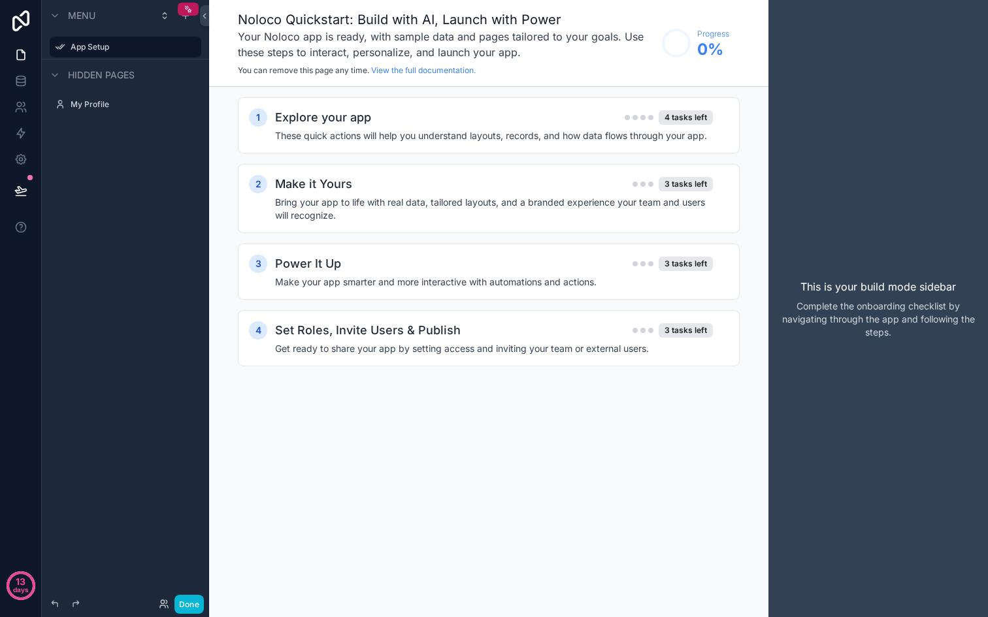
click at [850, 299] on div "This is your build mode sidebar Complete the onboarding checklist by navigating…" at bounding box center [877, 308] width 219 height 617
click at [189, 8] on icon "scrollable content" at bounding box center [188, 9] width 9 height 9
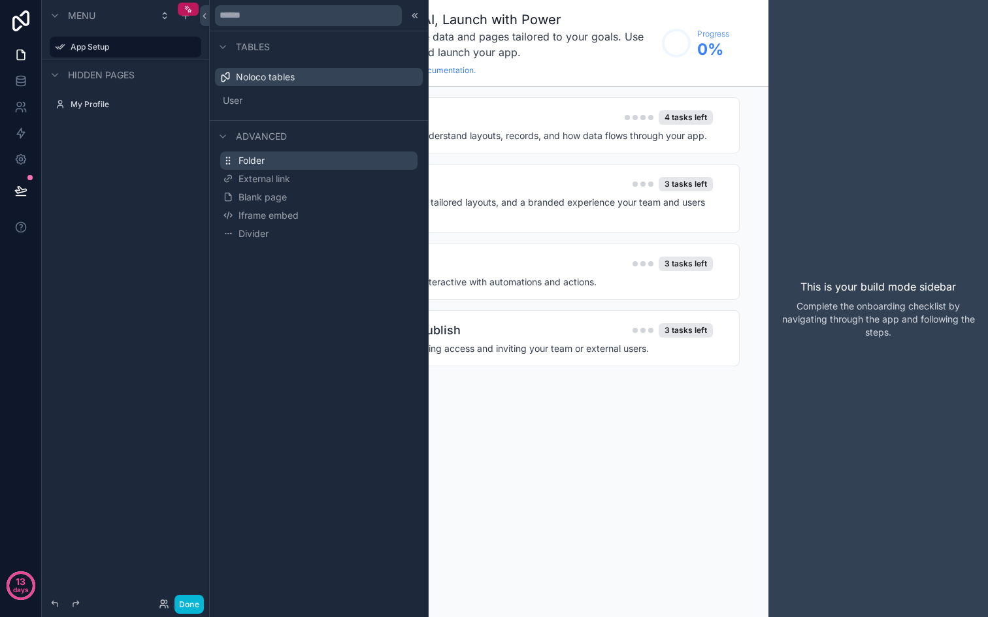
click at [275, 163] on button "Folder" at bounding box center [318, 161] width 197 height 18
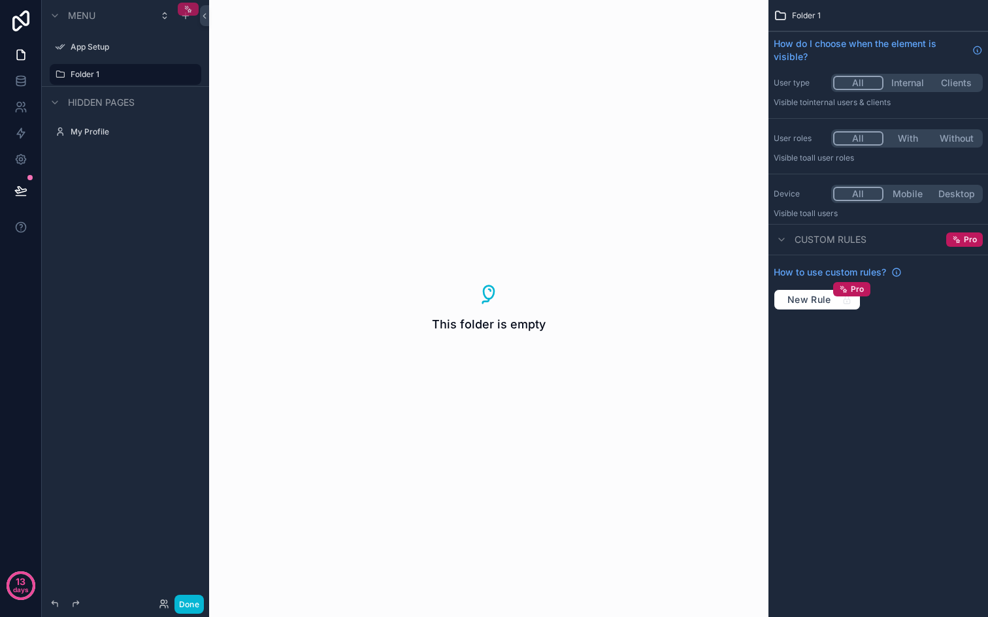
click at [194, 8] on div "scrollable content" at bounding box center [188, 9] width 21 height 13
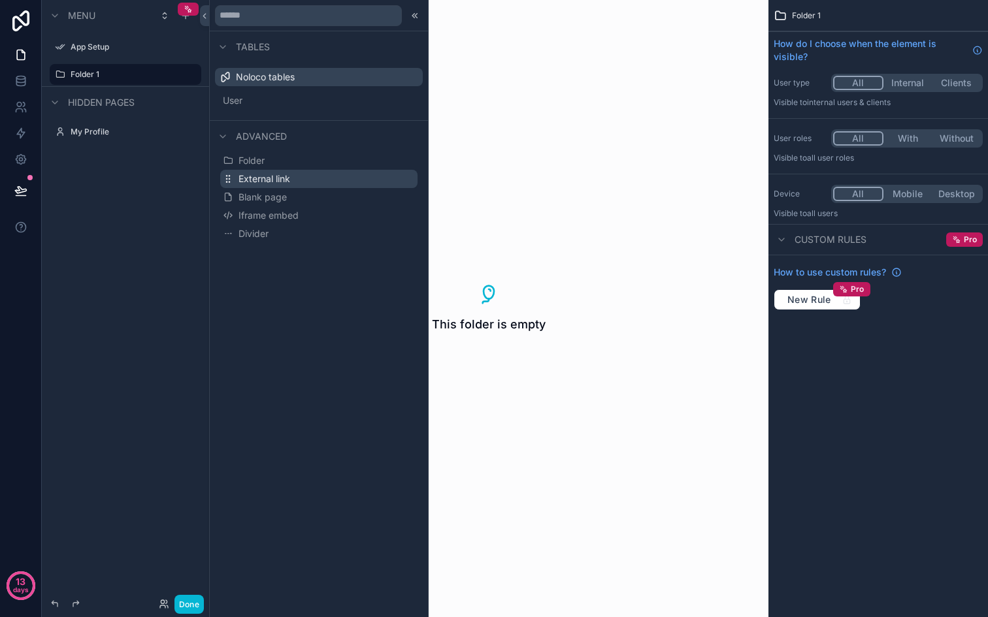
click at [257, 179] on span "External link" at bounding box center [264, 178] width 52 height 13
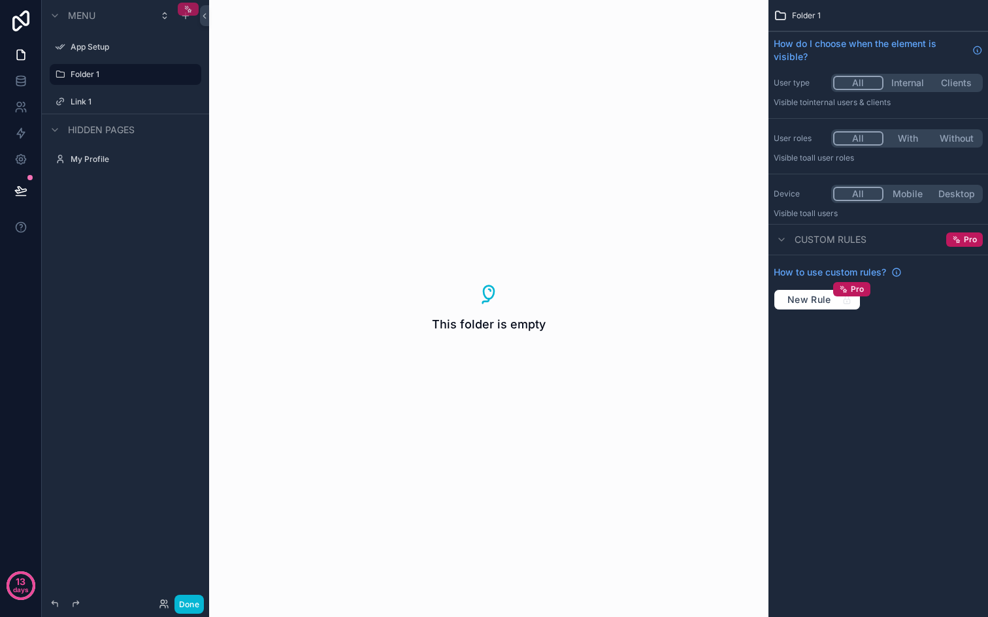
click at [190, 8] on icon "scrollable content" at bounding box center [188, 9] width 9 height 9
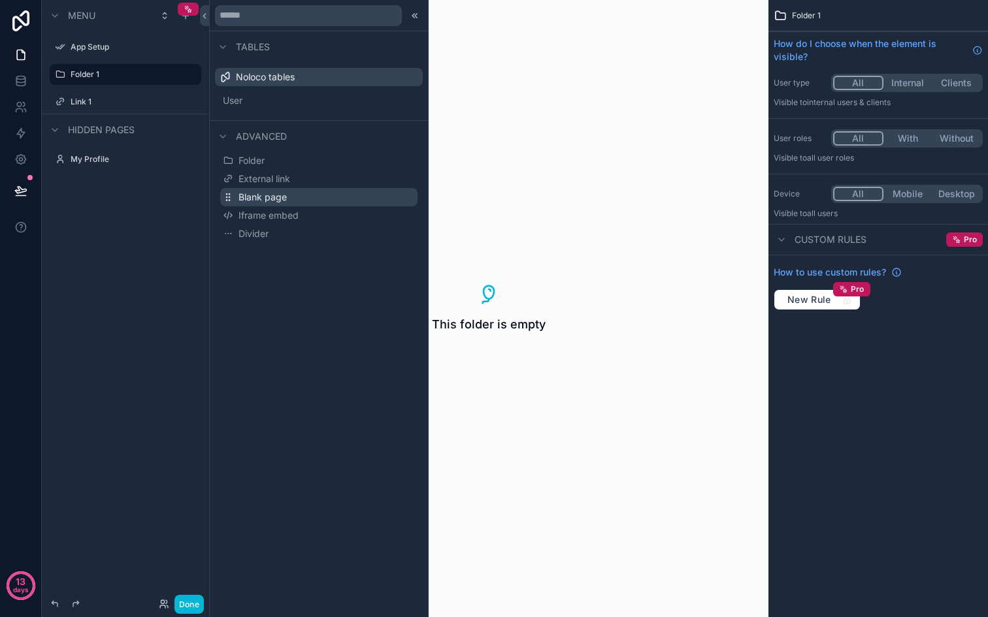
click at [255, 200] on span "Blank page" at bounding box center [262, 197] width 48 height 13
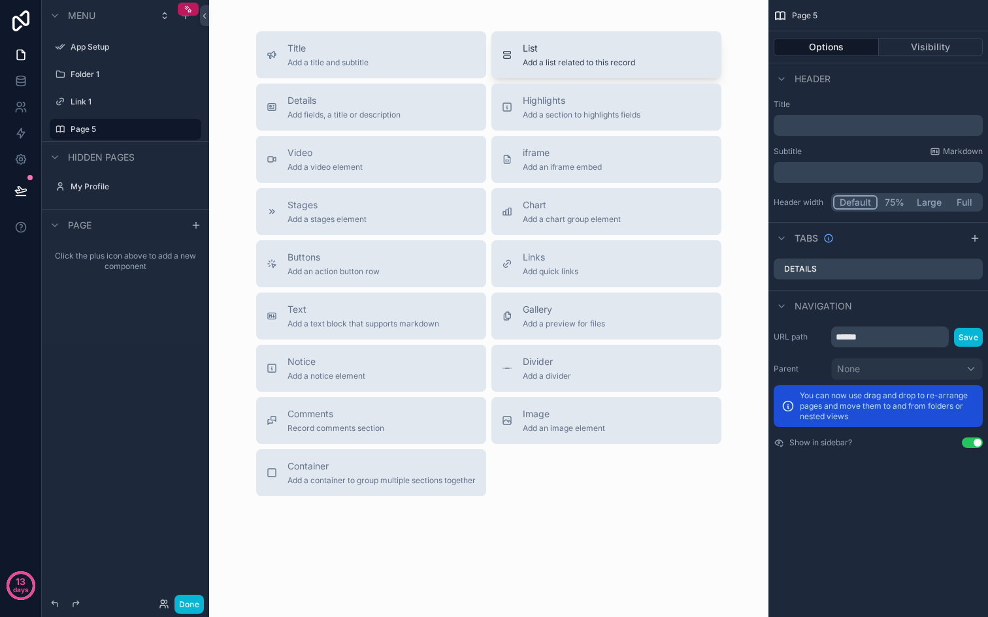
click at [576, 57] on span "Add a list related to this record" at bounding box center [579, 62] width 112 height 10
